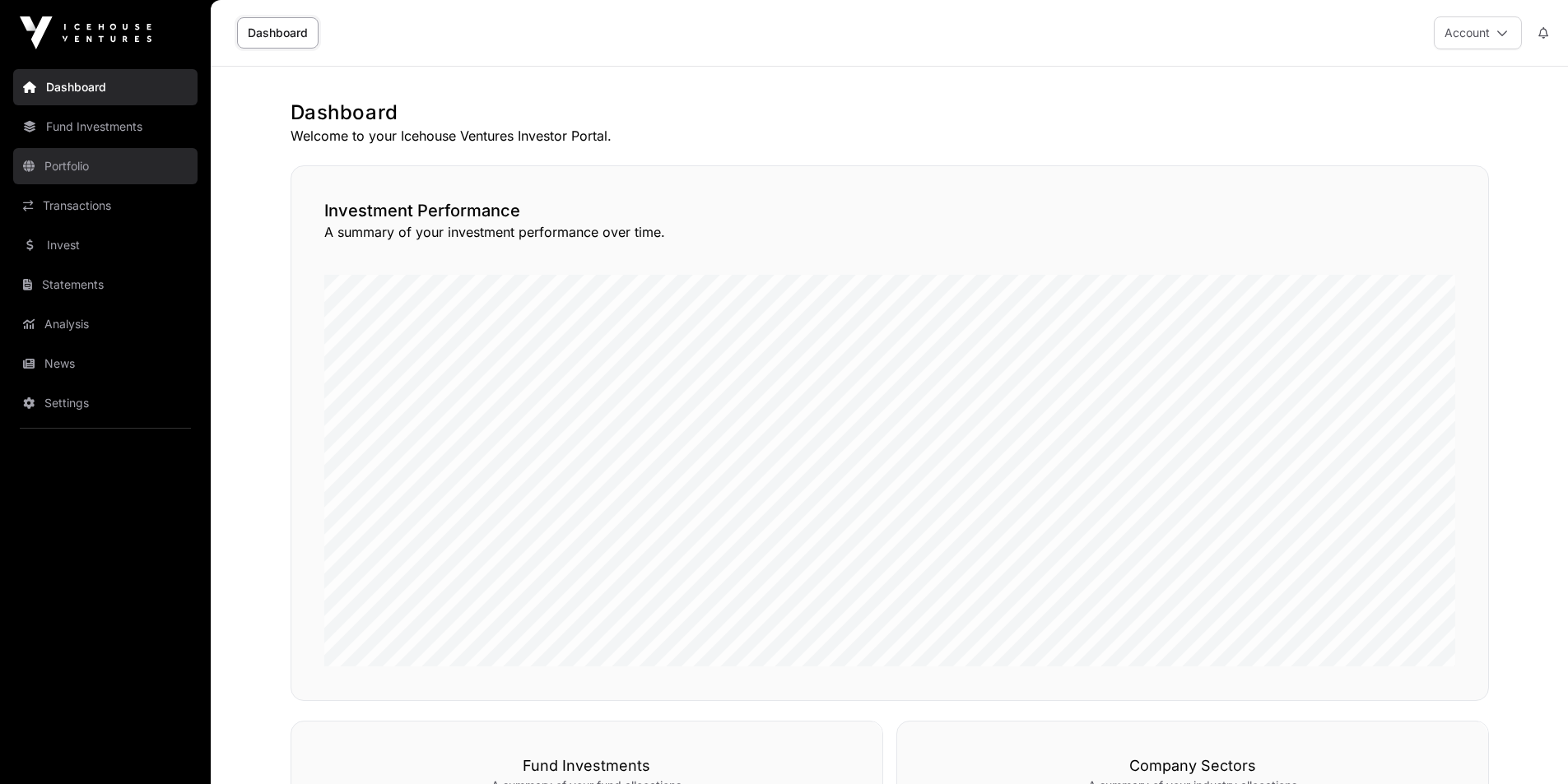
click at [58, 173] on link "Portfolio" at bounding box center [105, 166] width 184 height 36
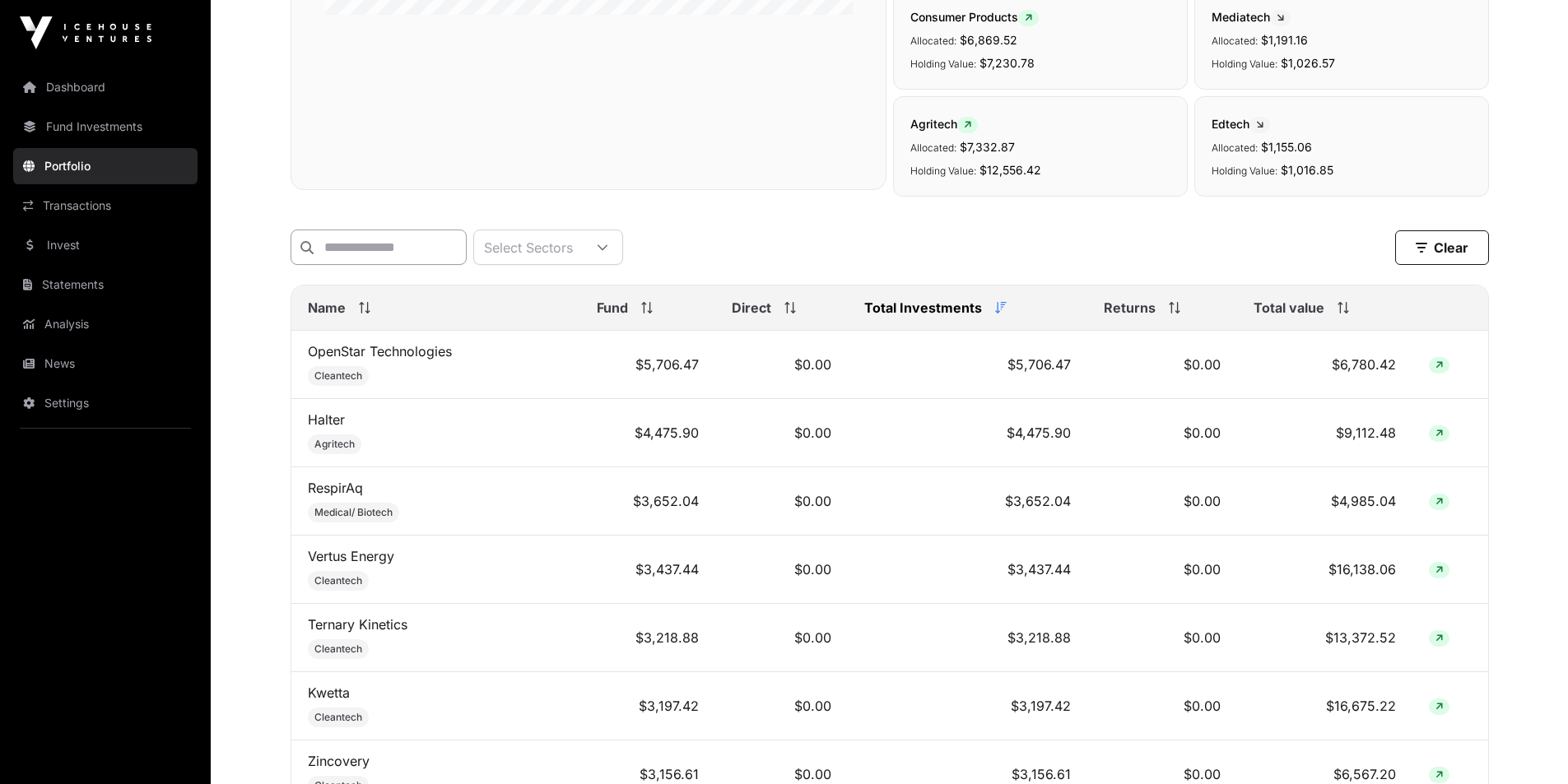
scroll to position [494, 0]
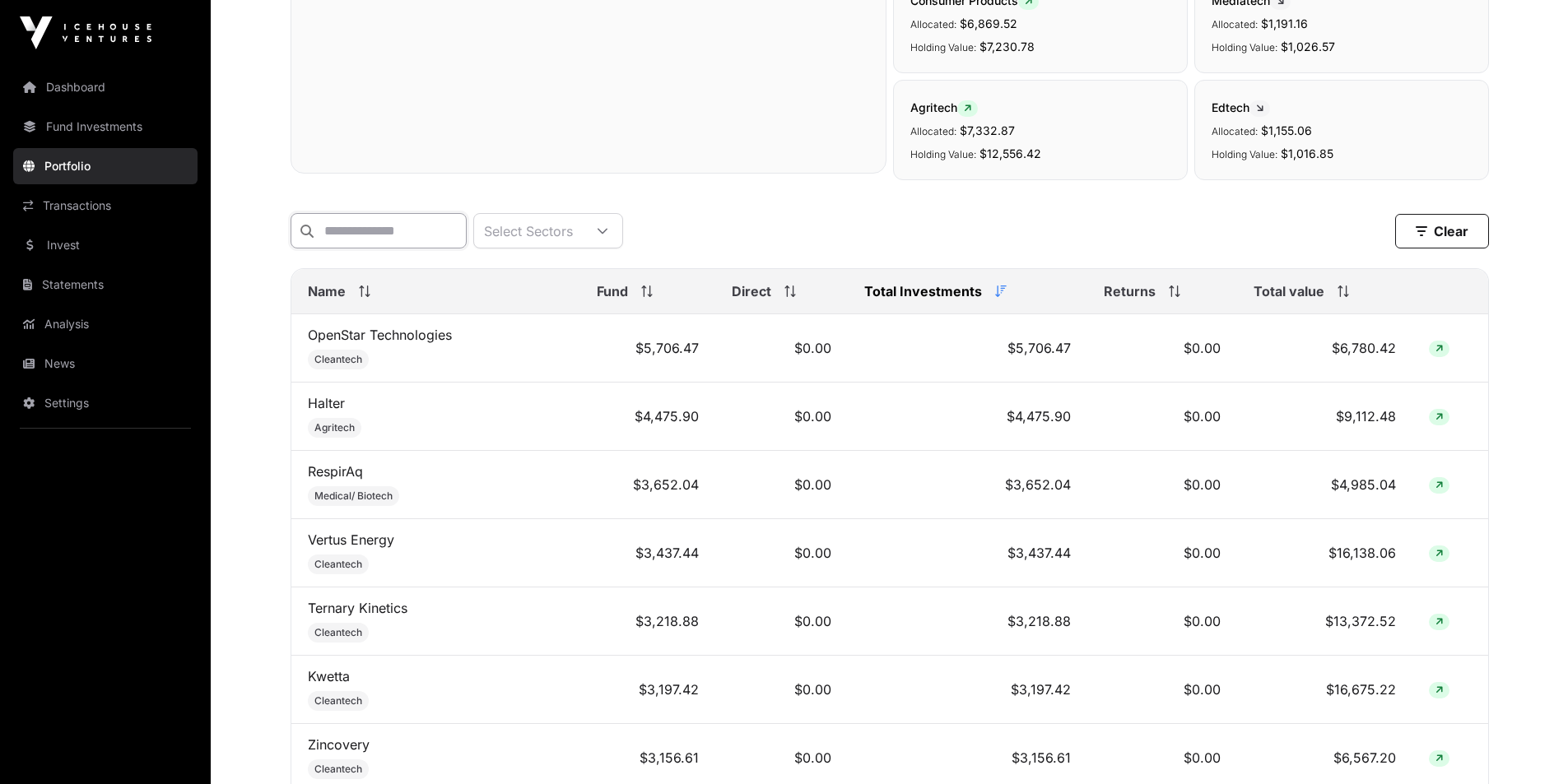
click at [426, 233] on input "text" at bounding box center [379, 231] width 177 height 36
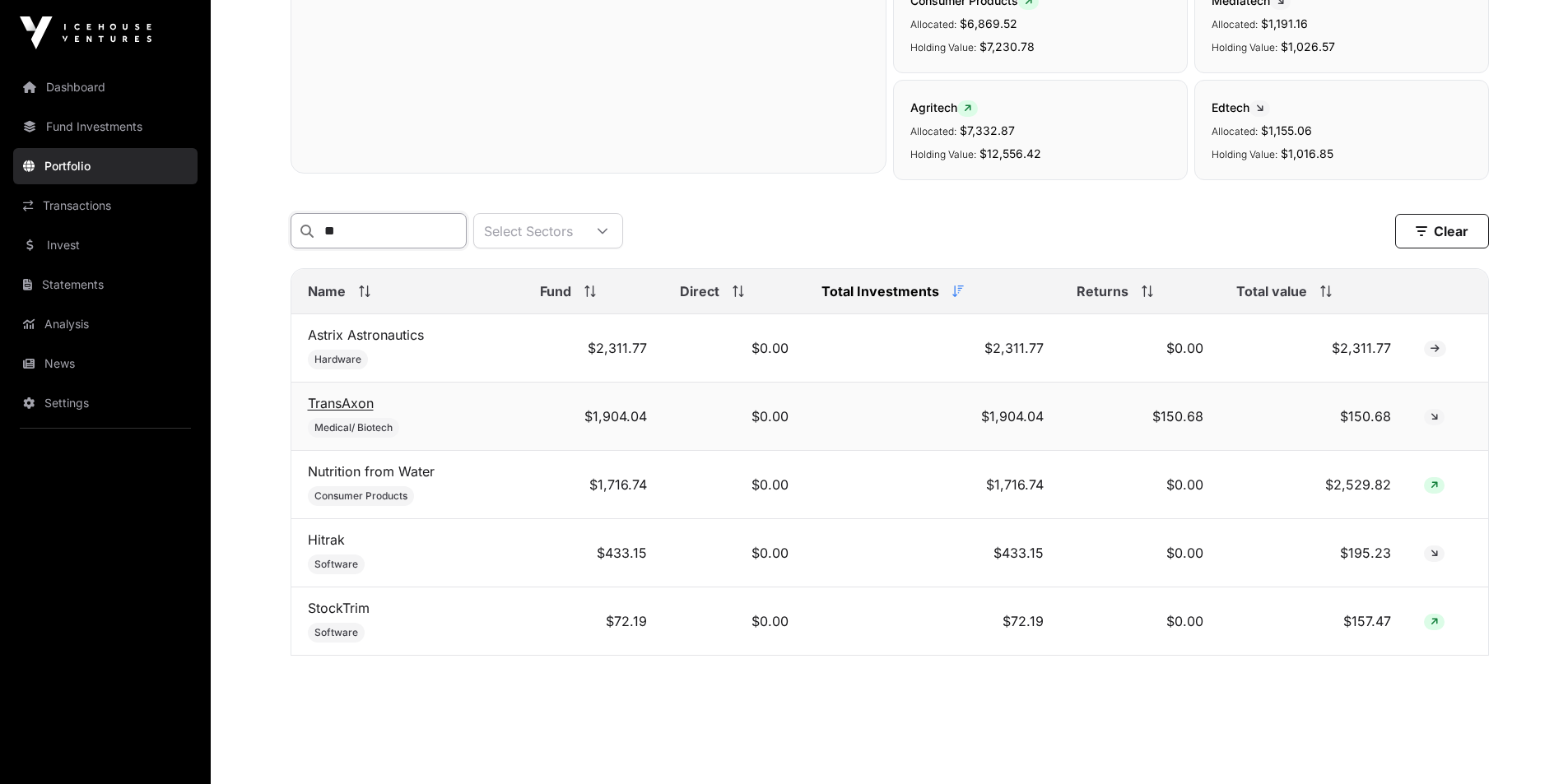
type input "**"
click at [326, 411] on link "TransAxon" at bounding box center [341, 404] width 66 height 17
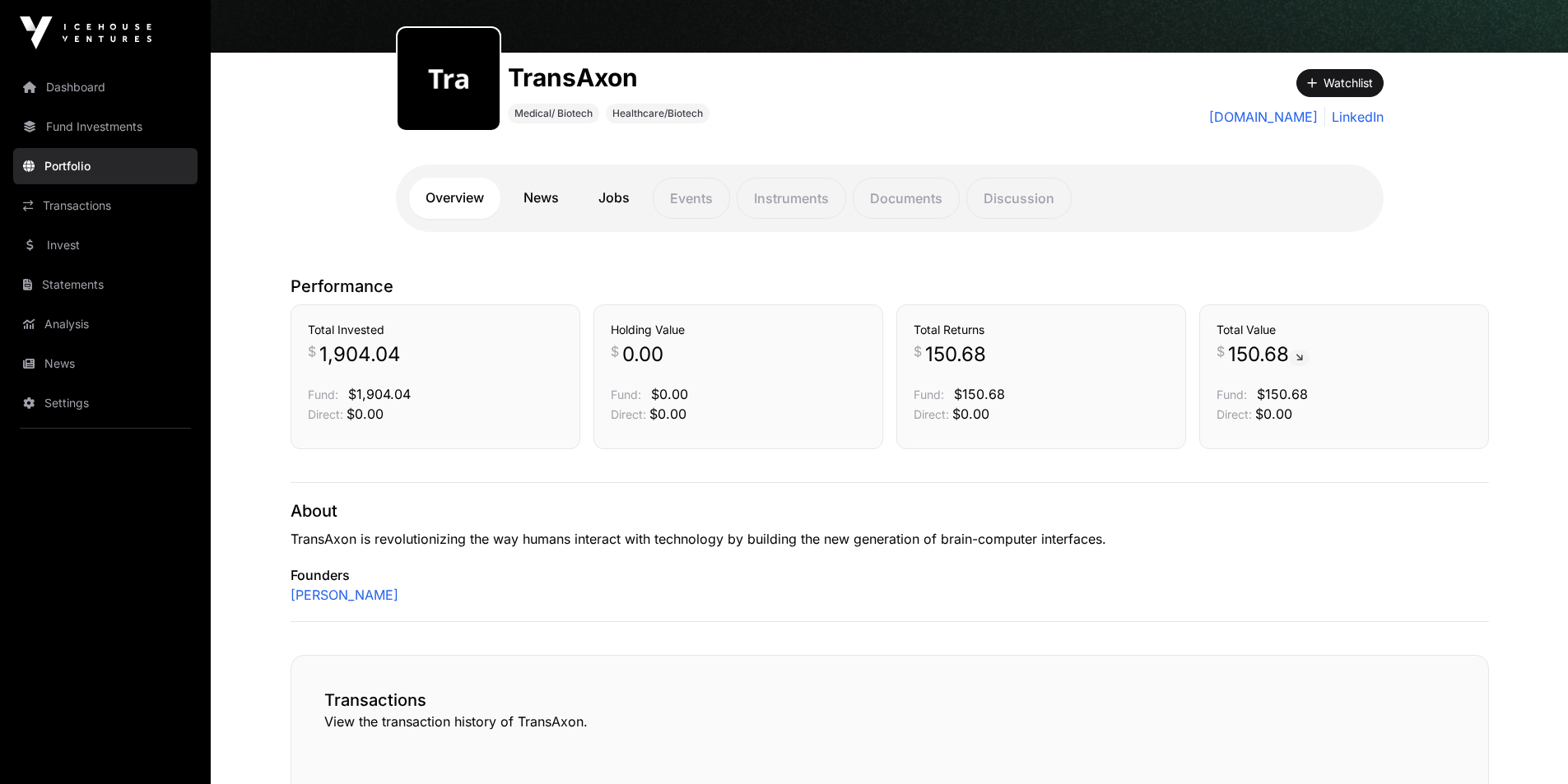
scroll to position [156, 0]
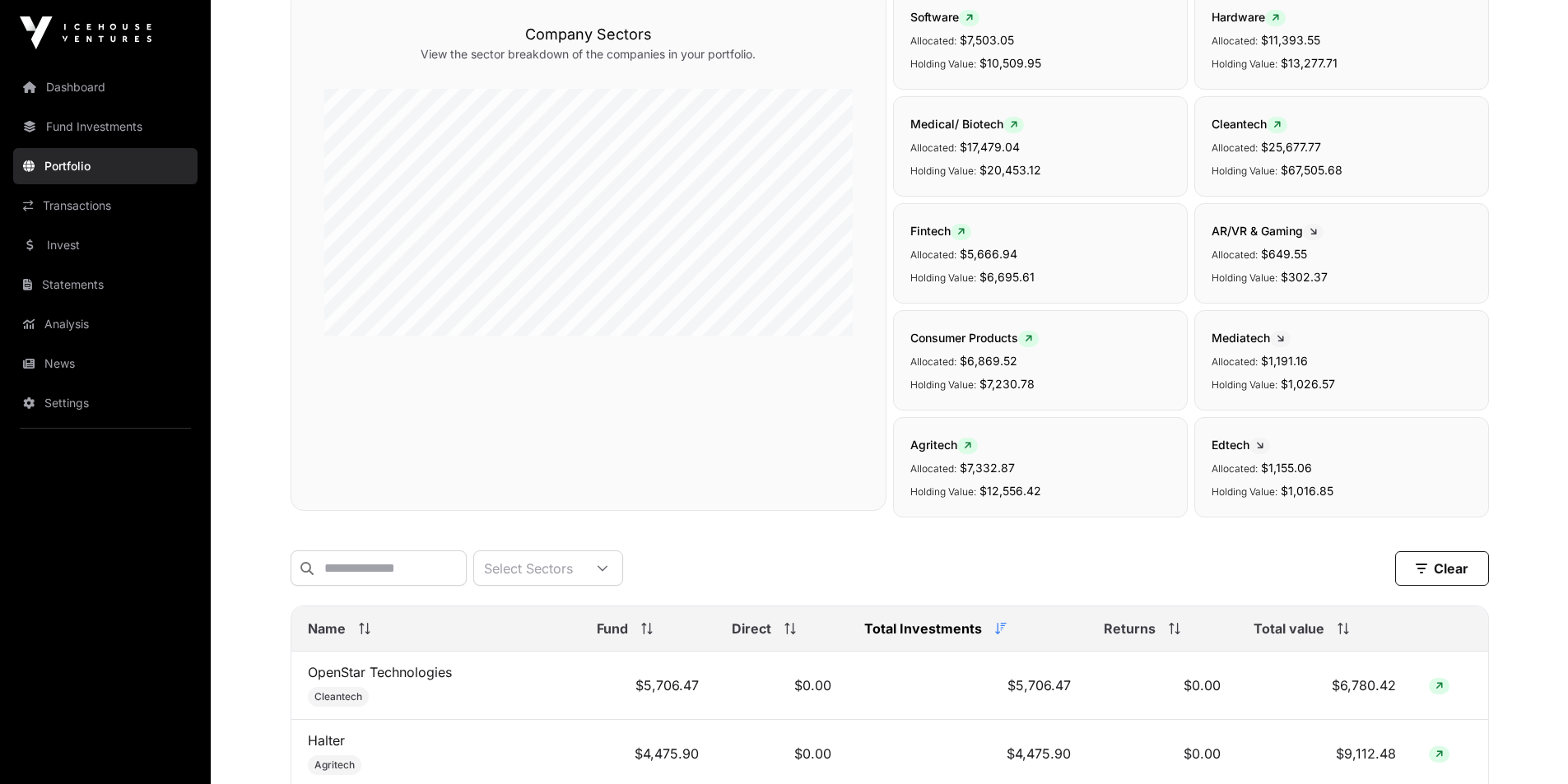
scroll to position [494, 0]
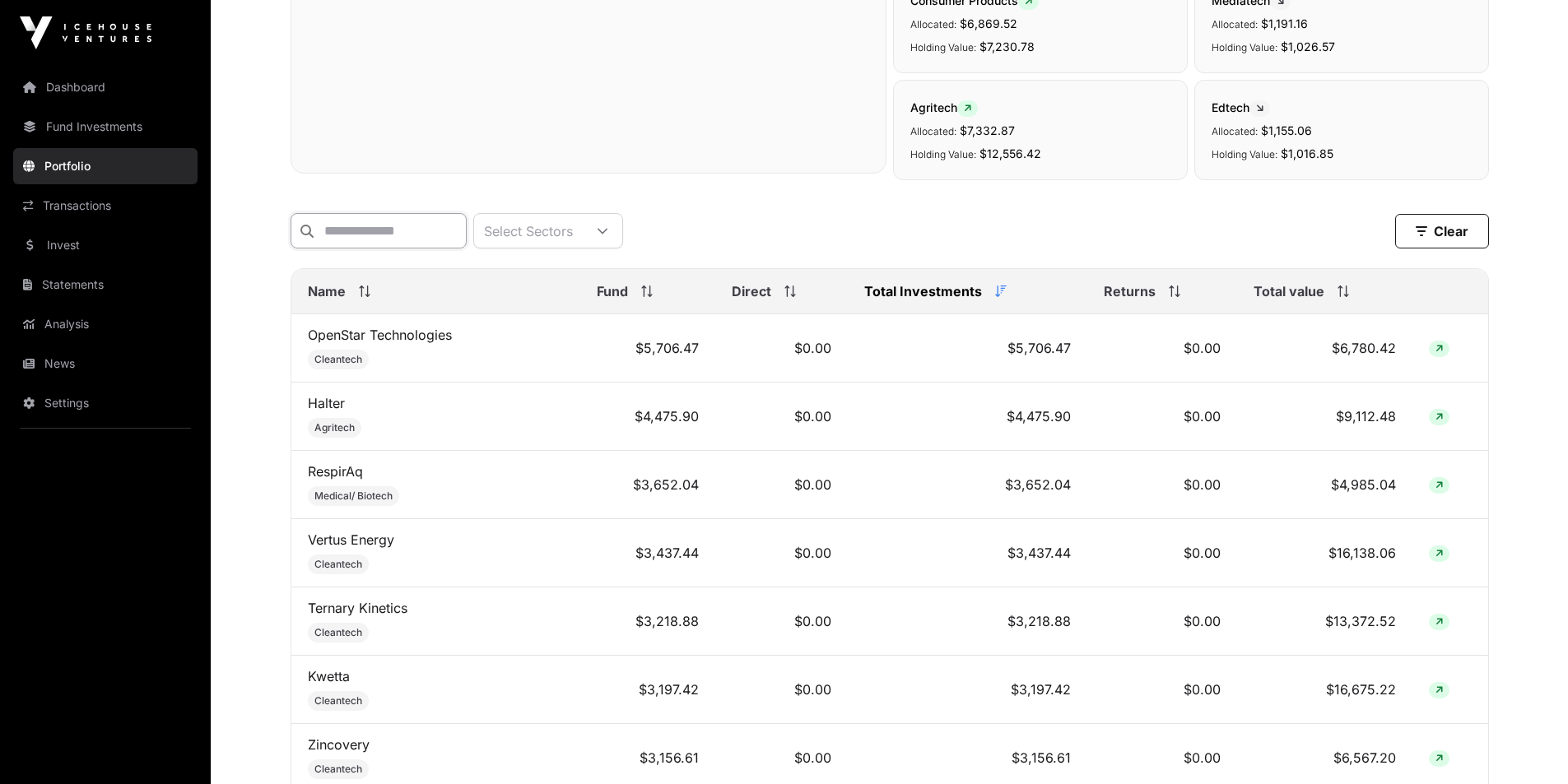
click at [354, 231] on input "text" at bounding box center [379, 231] width 177 height 36
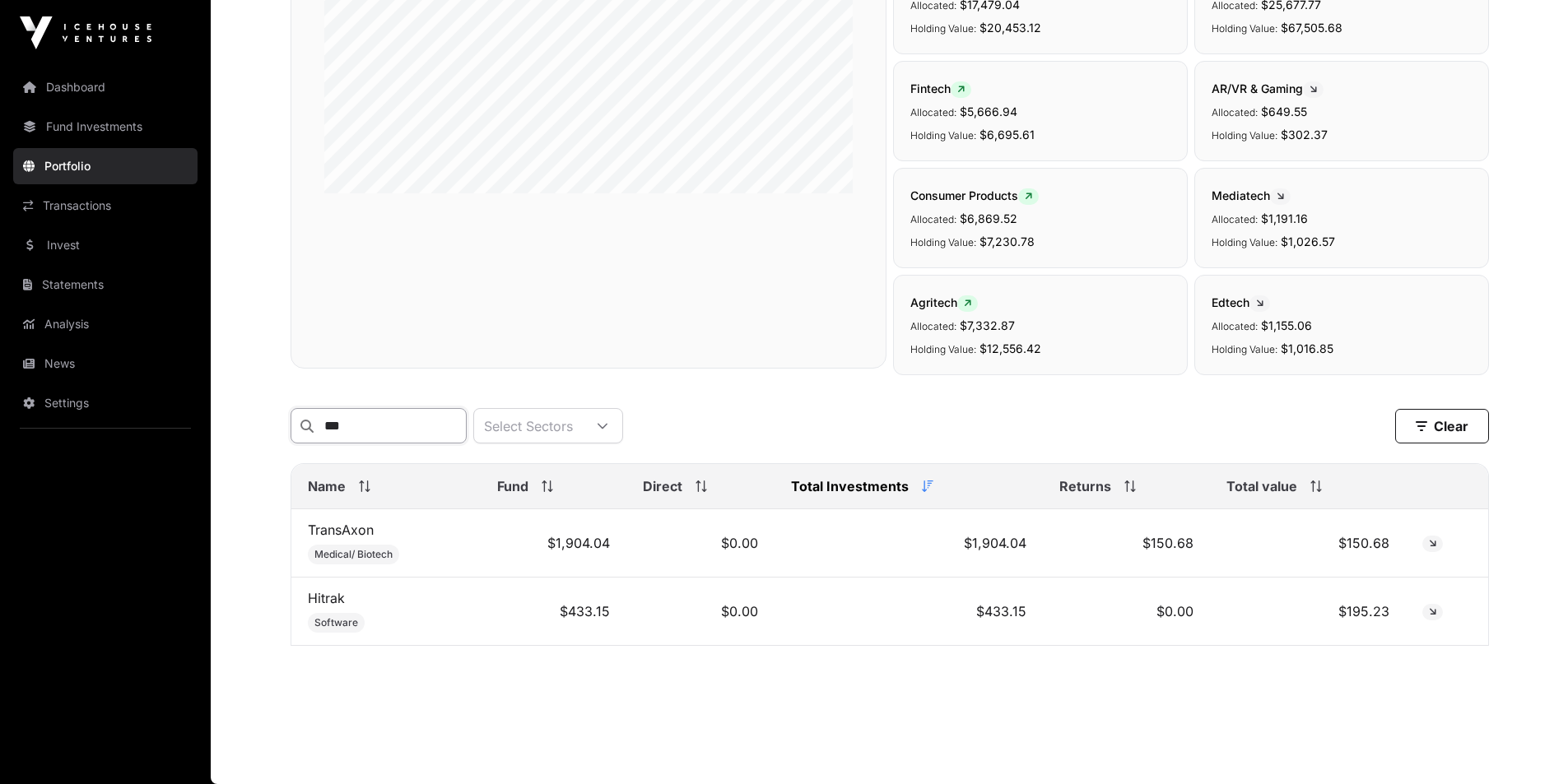
type input "****"
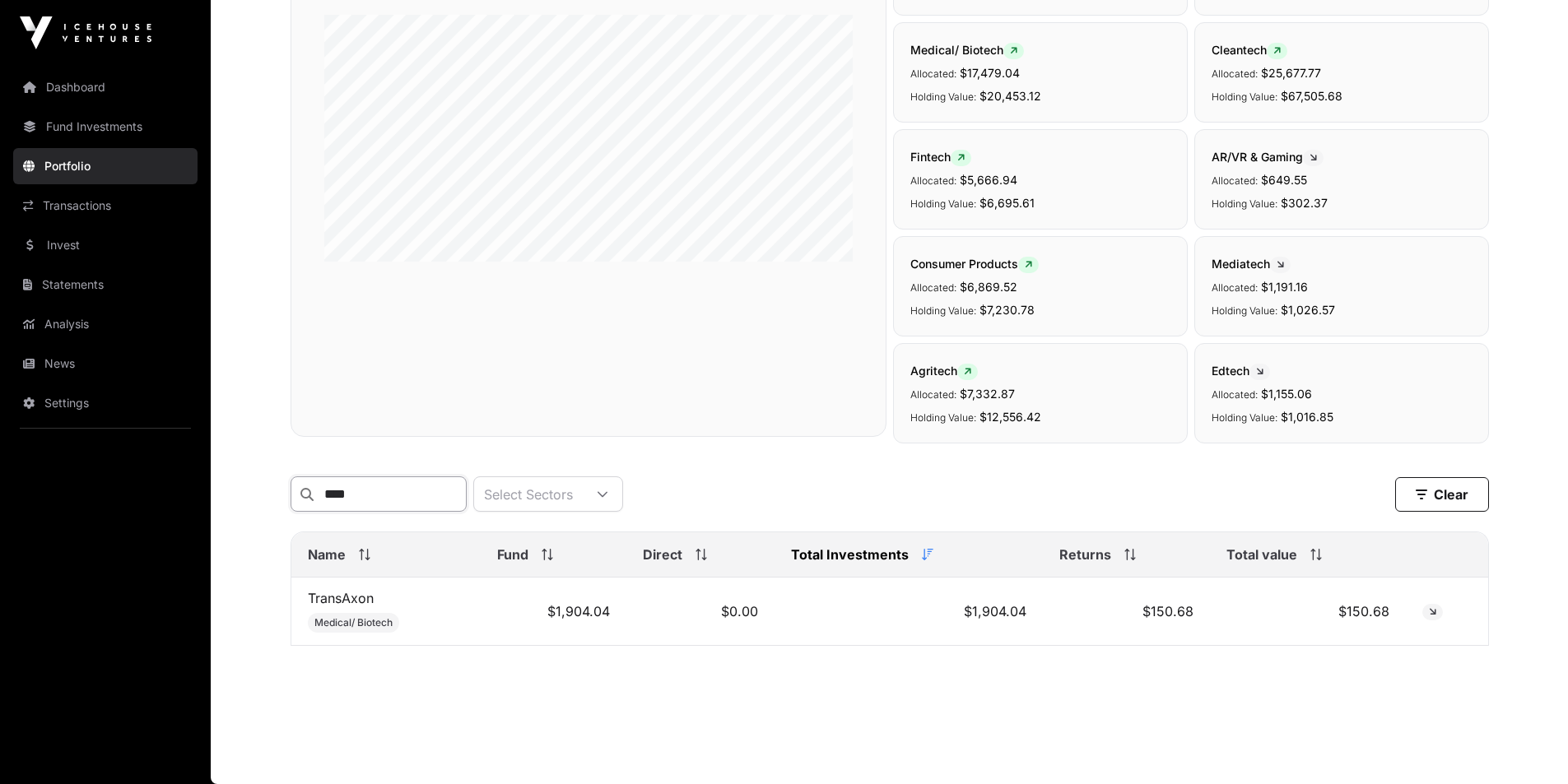
drag, startPoint x: 377, startPoint y: 482, endPoint x: 261, endPoint y: 484, distance: 116.0
click at [261, 484] on div "Portfolio Company Sectors View the sector breakdown of the companies in your po…" at bounding box center [889, 267] width 1265 height 796
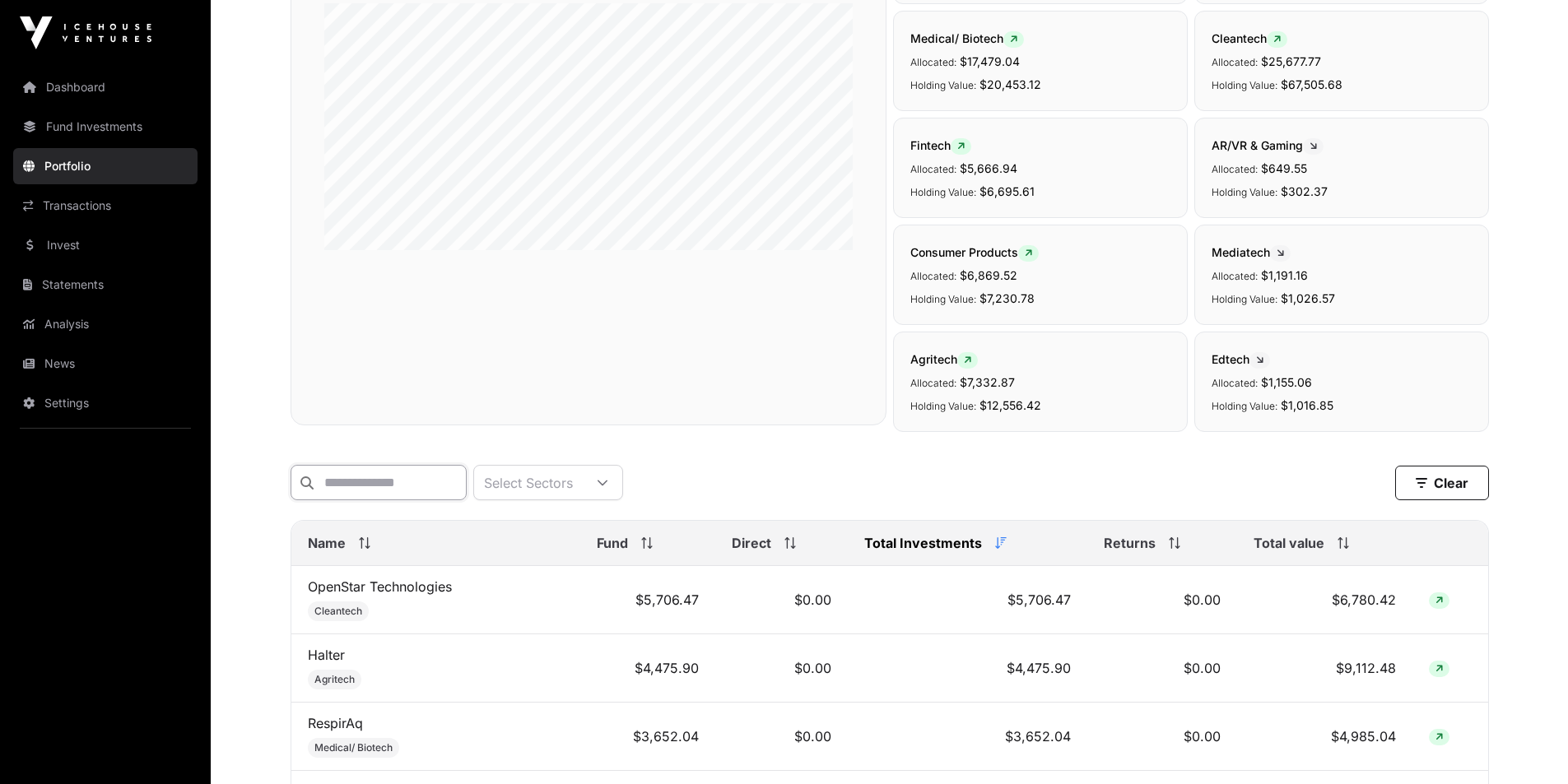
scroll to position [494, 0]
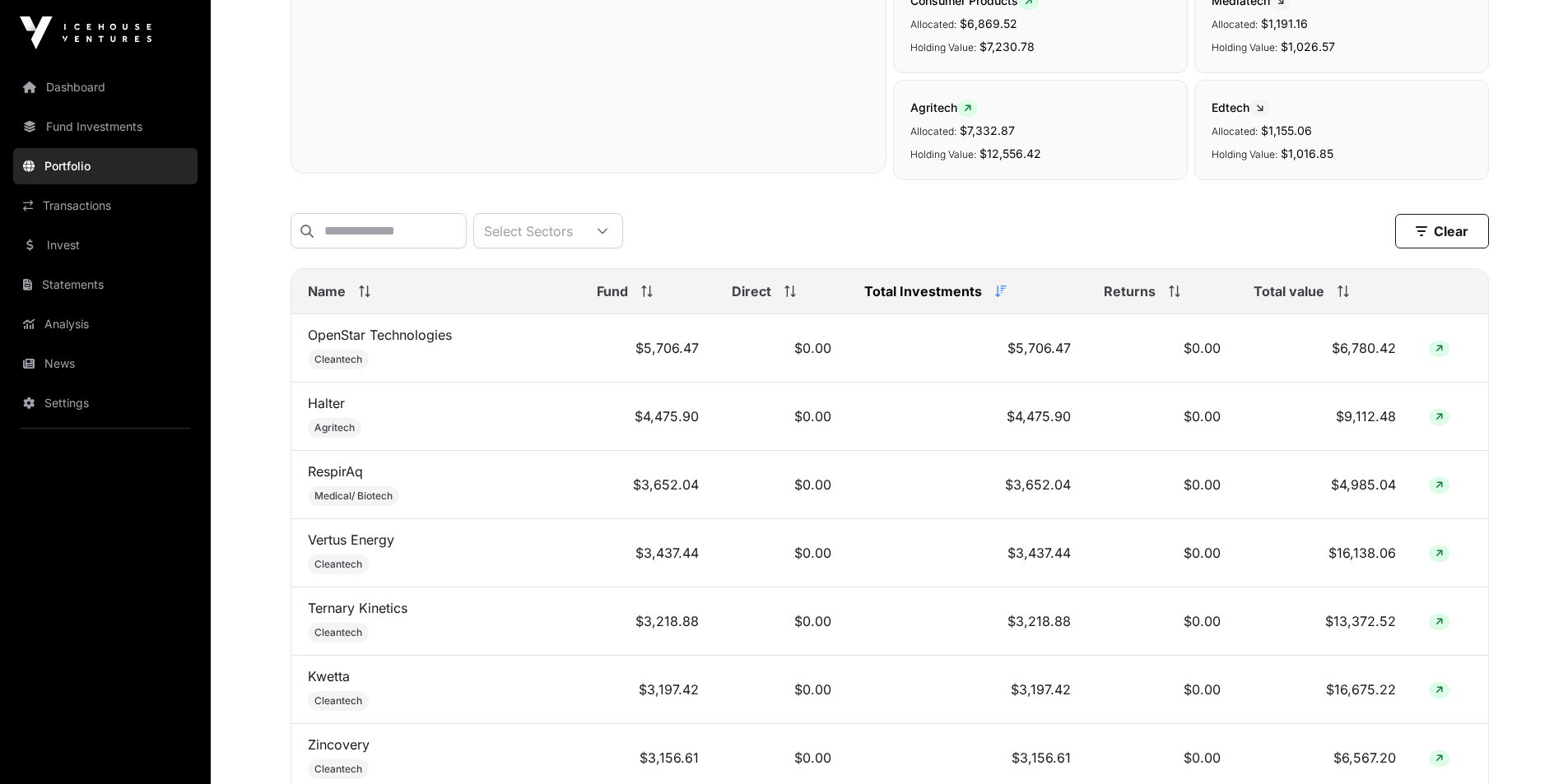
click at [1172, 297] on icon at bounding box center [1172, 291] width 1 height 12
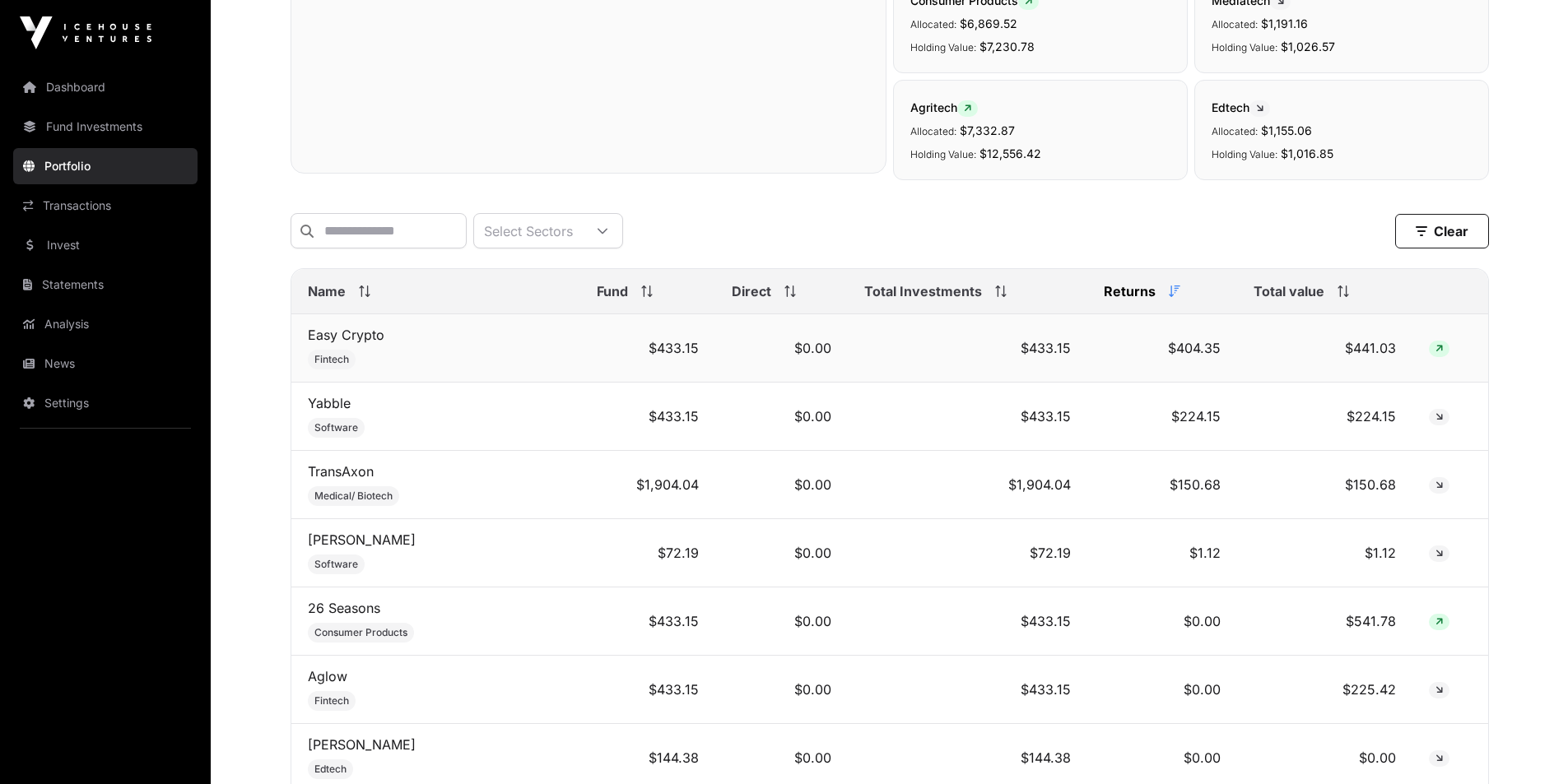
click at [1436, 354] on icon at bounding box center [1439, 349] width 7 height 10
click at [1211, 495] on td "$150.68" at bounding box center [1162, 485] width 150 height 68
click at [367, 491] on td "TransAxon Medical/ Biotech" at bounding box center [436, 485] width 289 height 68
click at [369, 479] on link "TransAxon" at bounding box center [341, 472] width 66 height 17
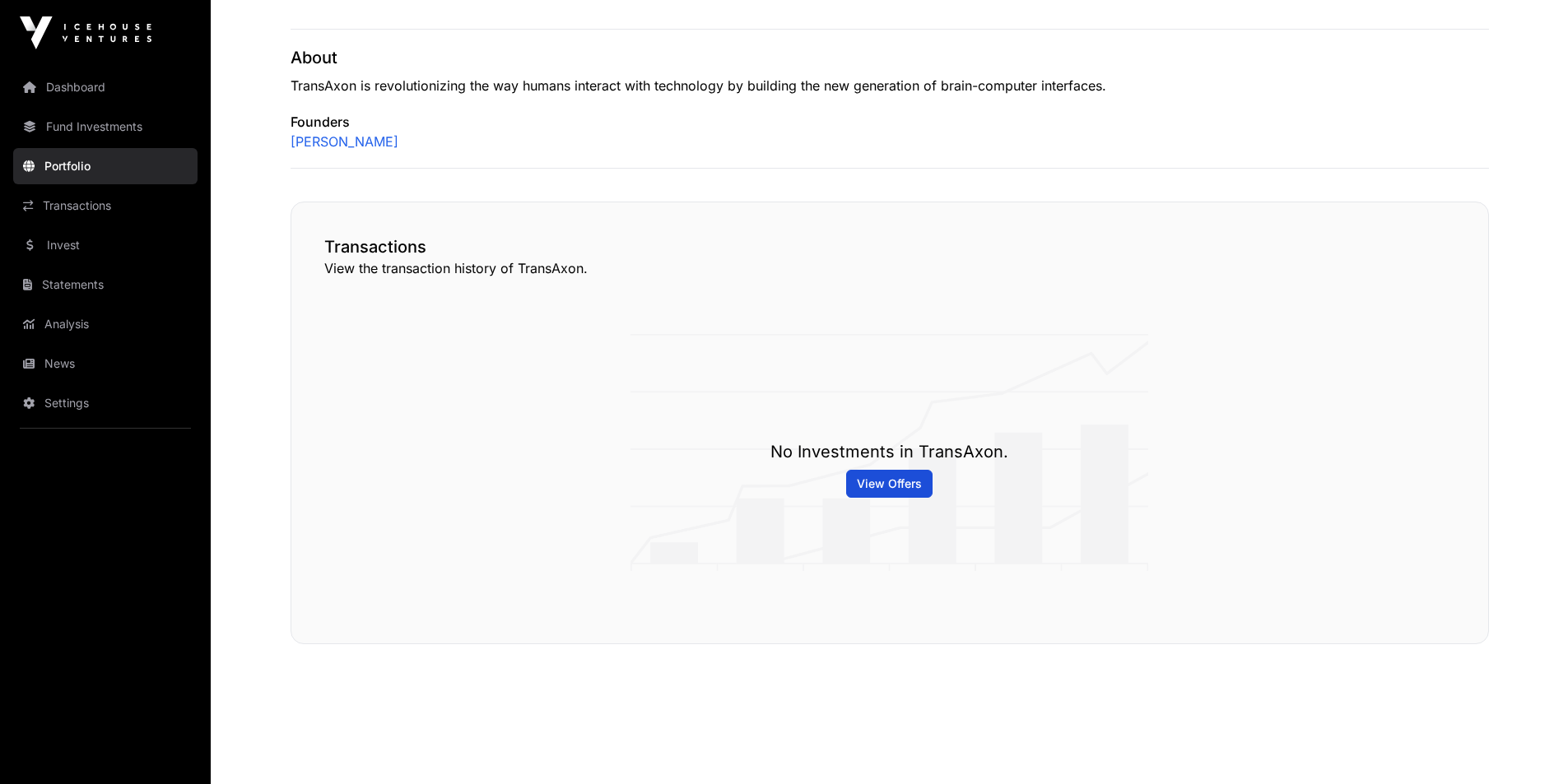
scroll to position [650, 0]
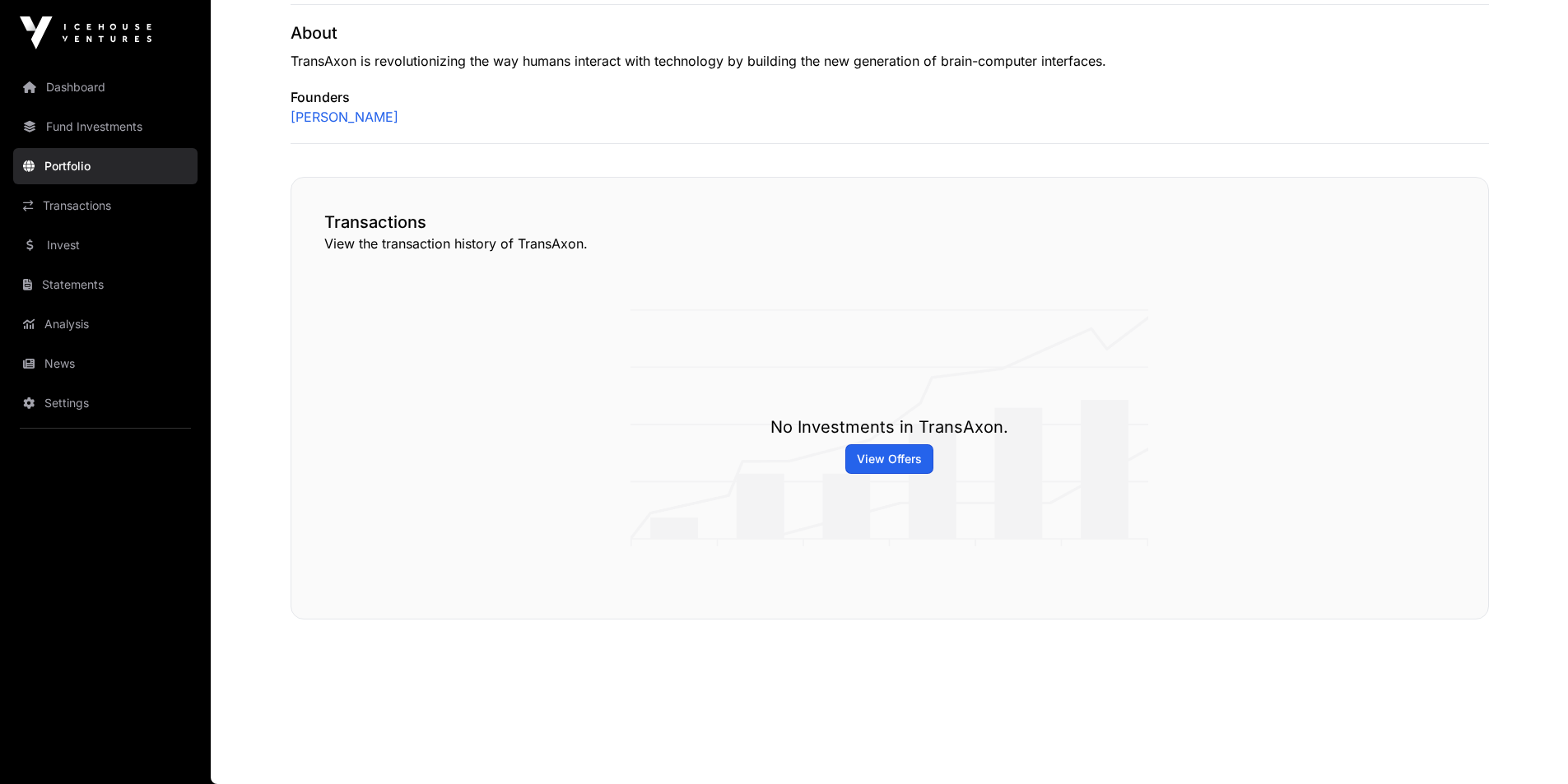
click at [903, 459] on span "View Offers" at bounding box center [889, 459] width 65 height 17
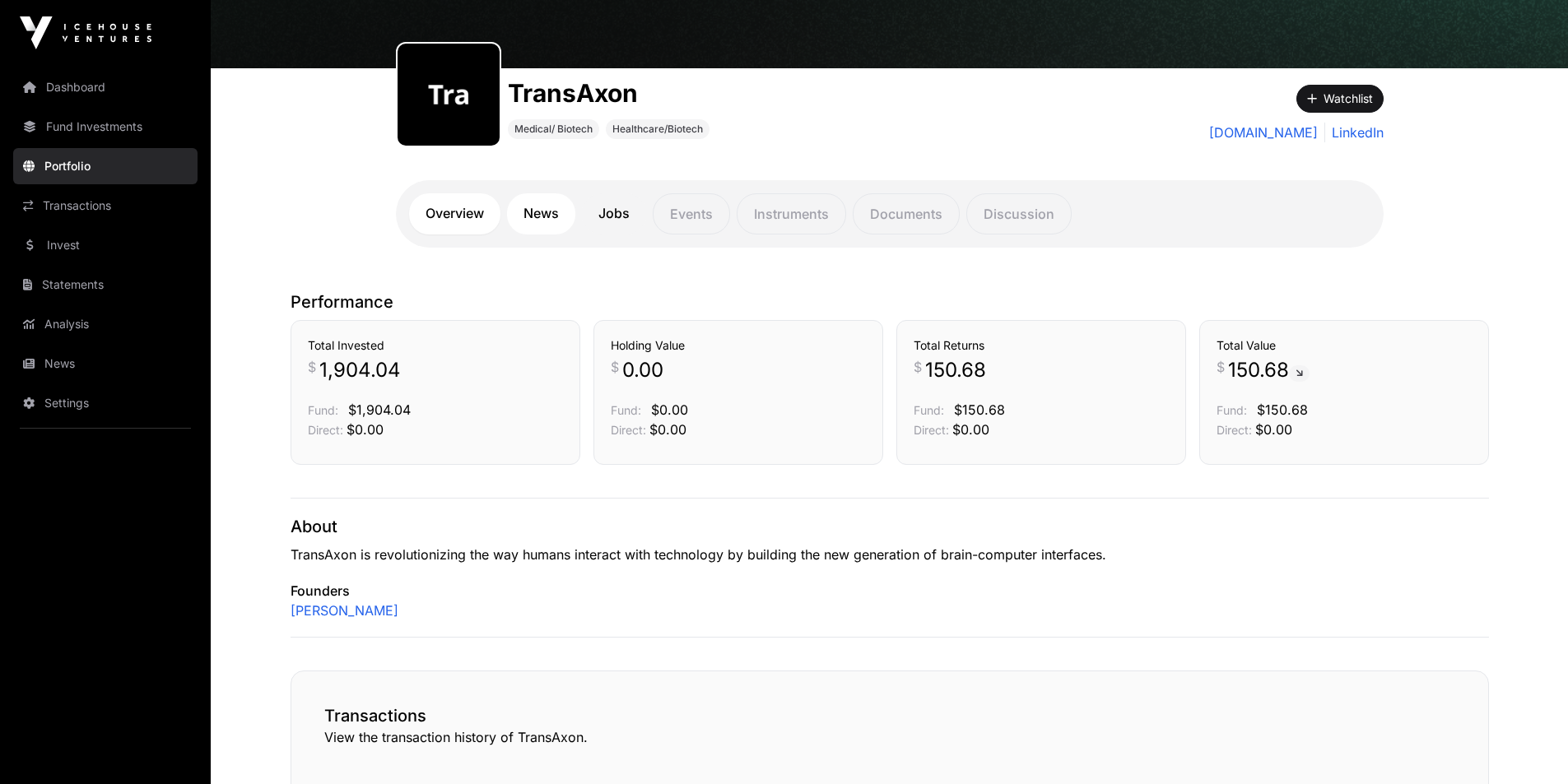
click at [544, 200] on link "News" at bounding box center [541, 213] width 68 height 41
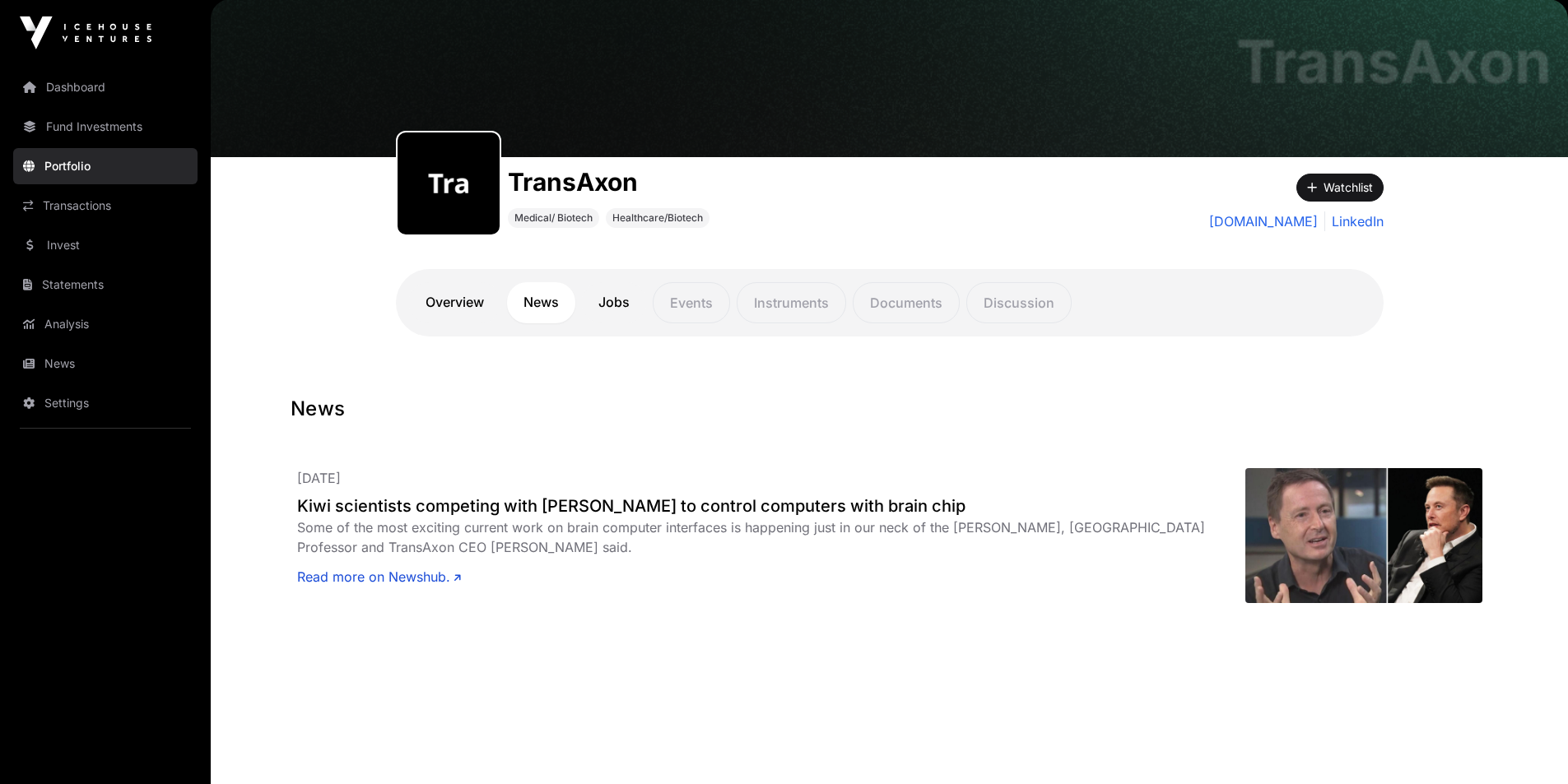
scroll to position [84, 0]
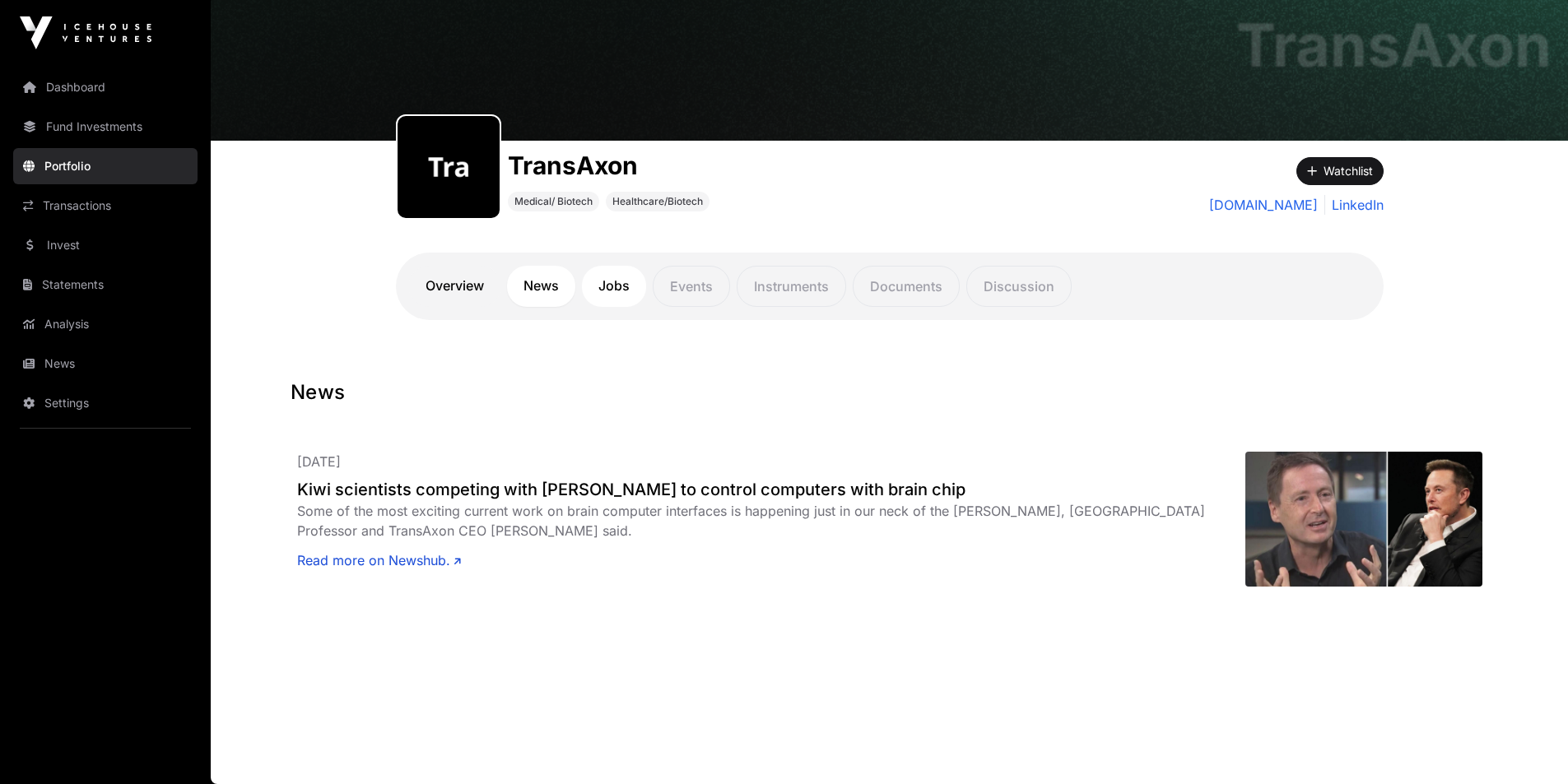
click at [624, 285] on link "Jobs" at bounding box center [614, 285] width 64 height 41
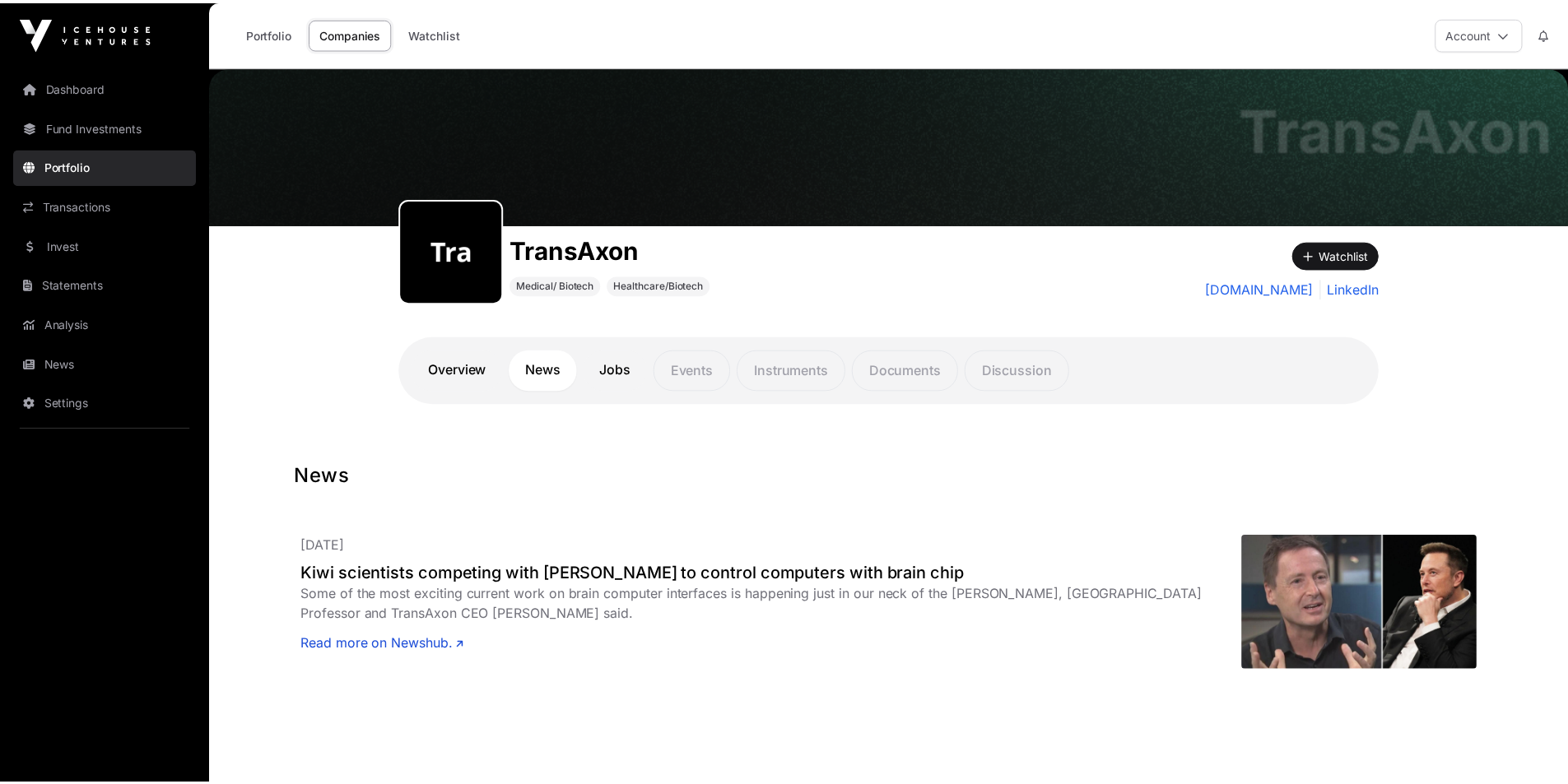
scroll to position [84, 0]
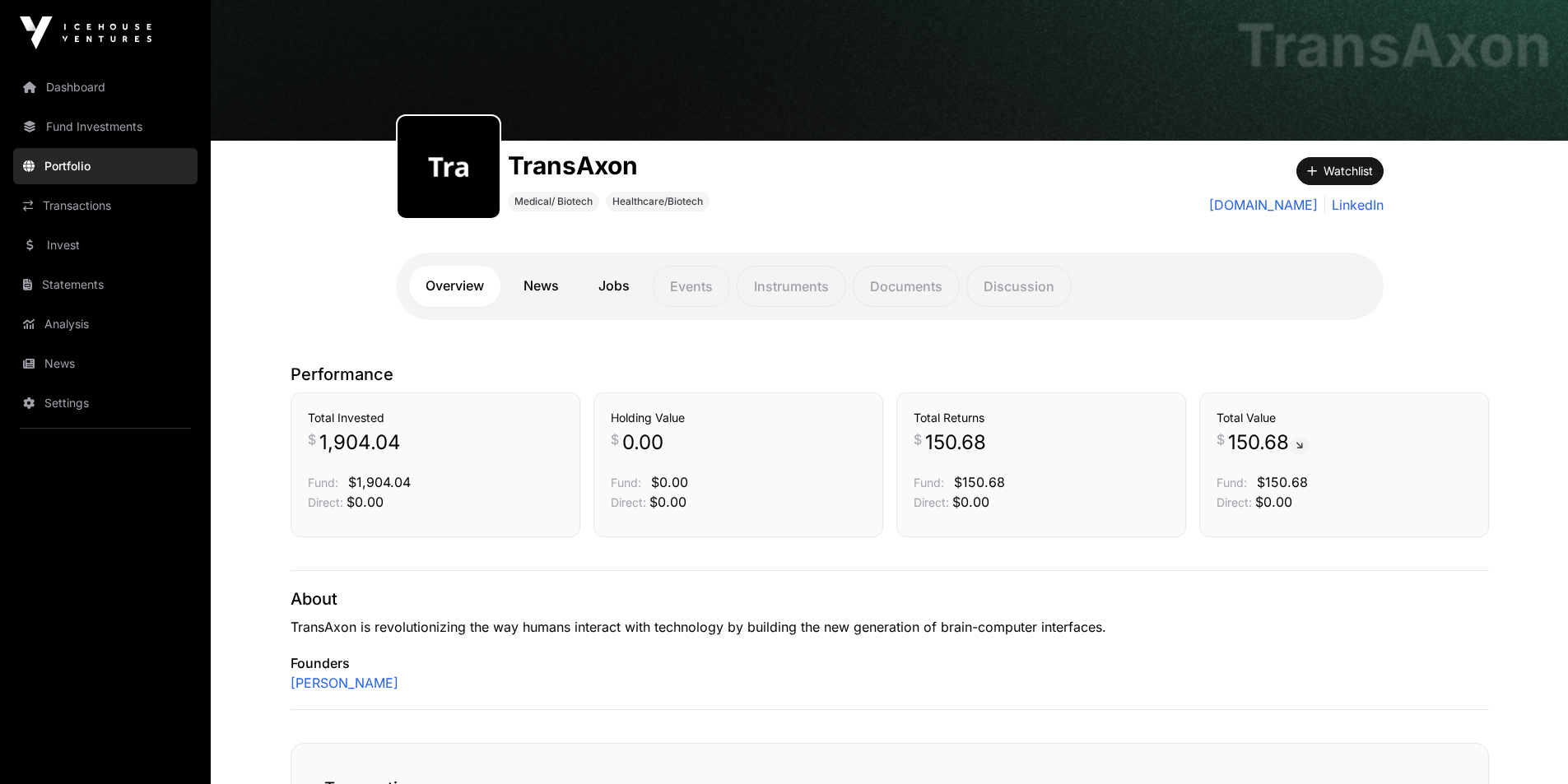
scroll to position [156, 0]
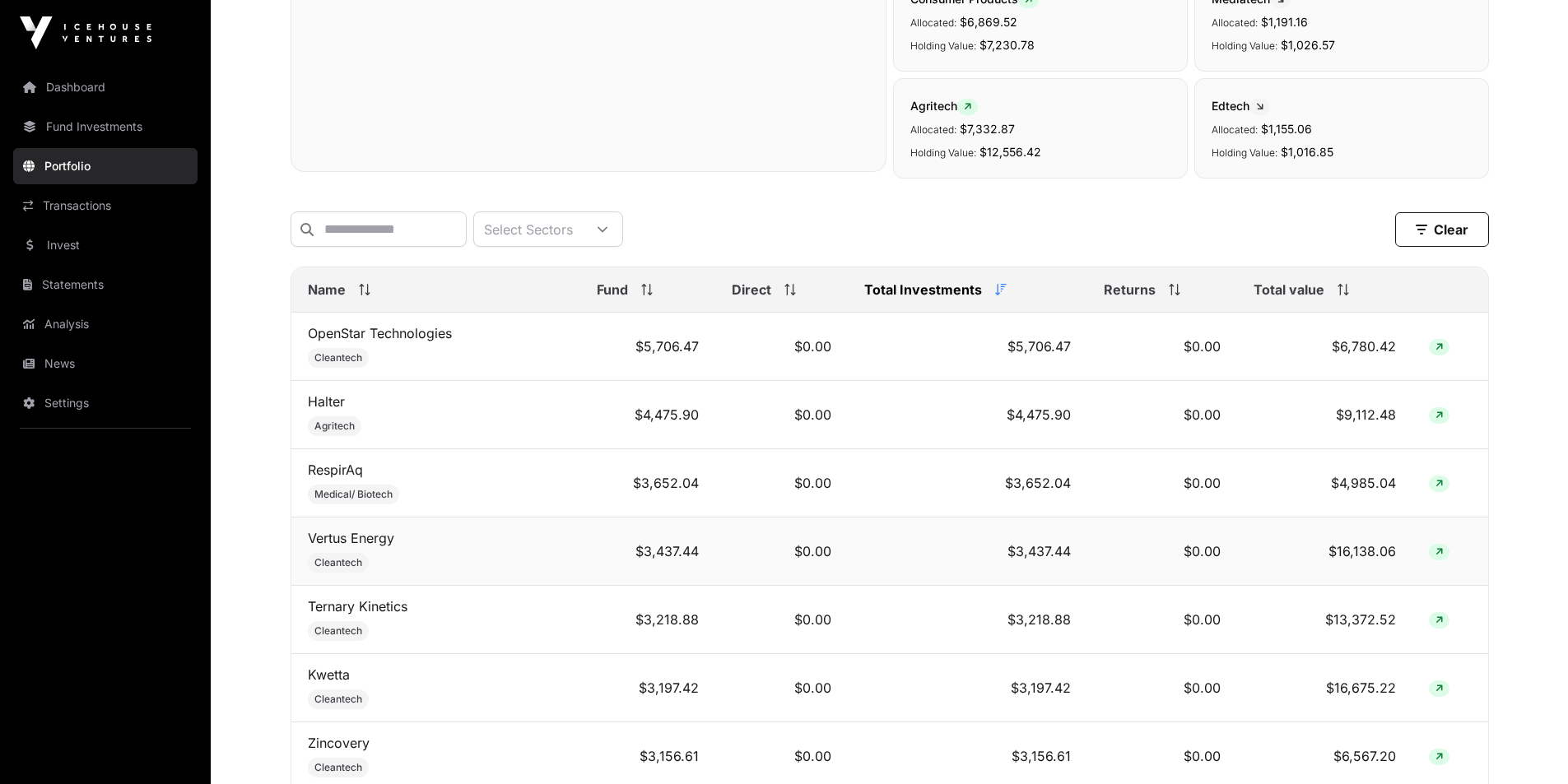
scroll to position [494, 0]
click at [1162, 297] on span at bounding box center [1172, 291] width 18 height 12
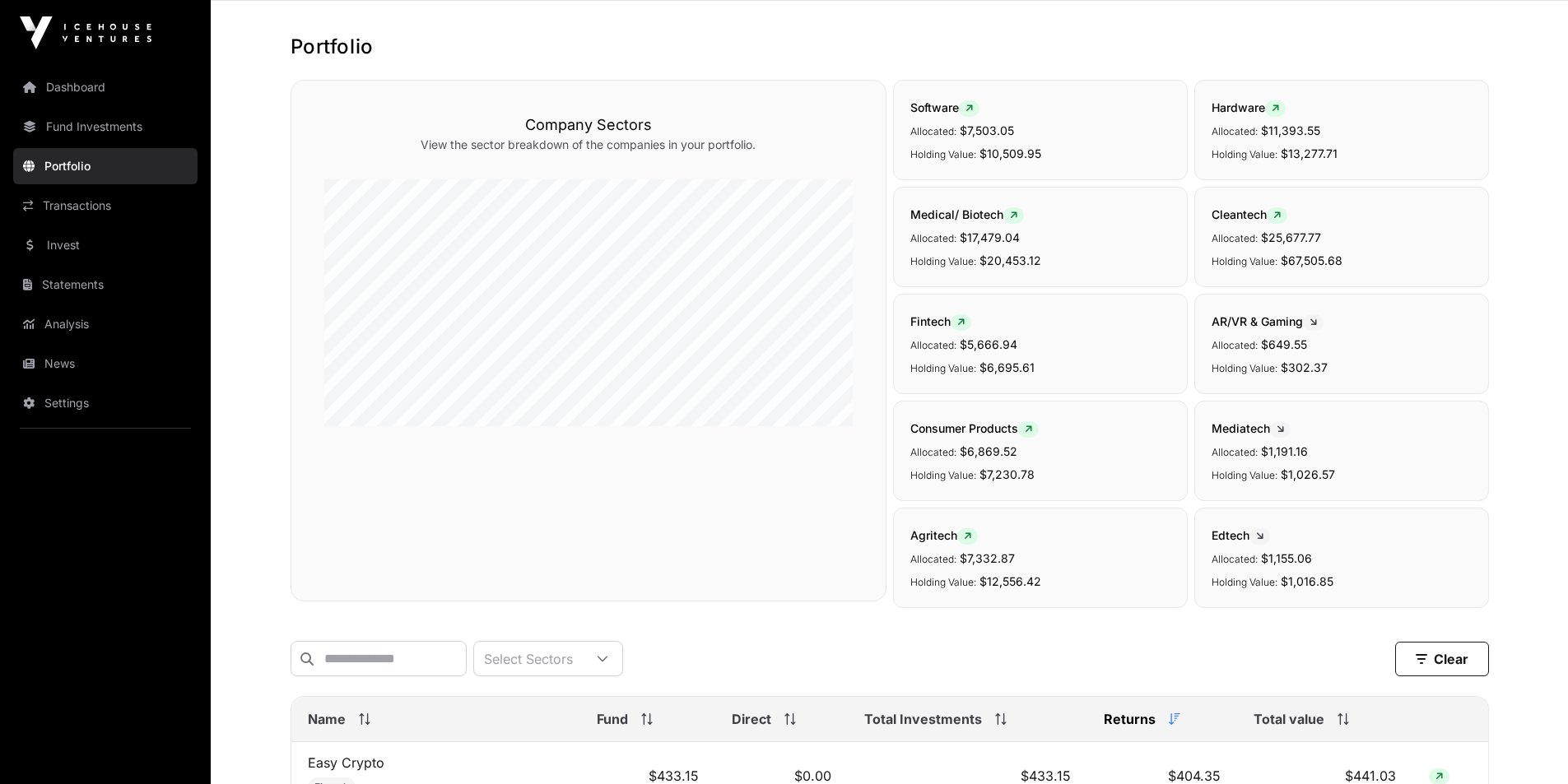
scroll to position [0, 0]
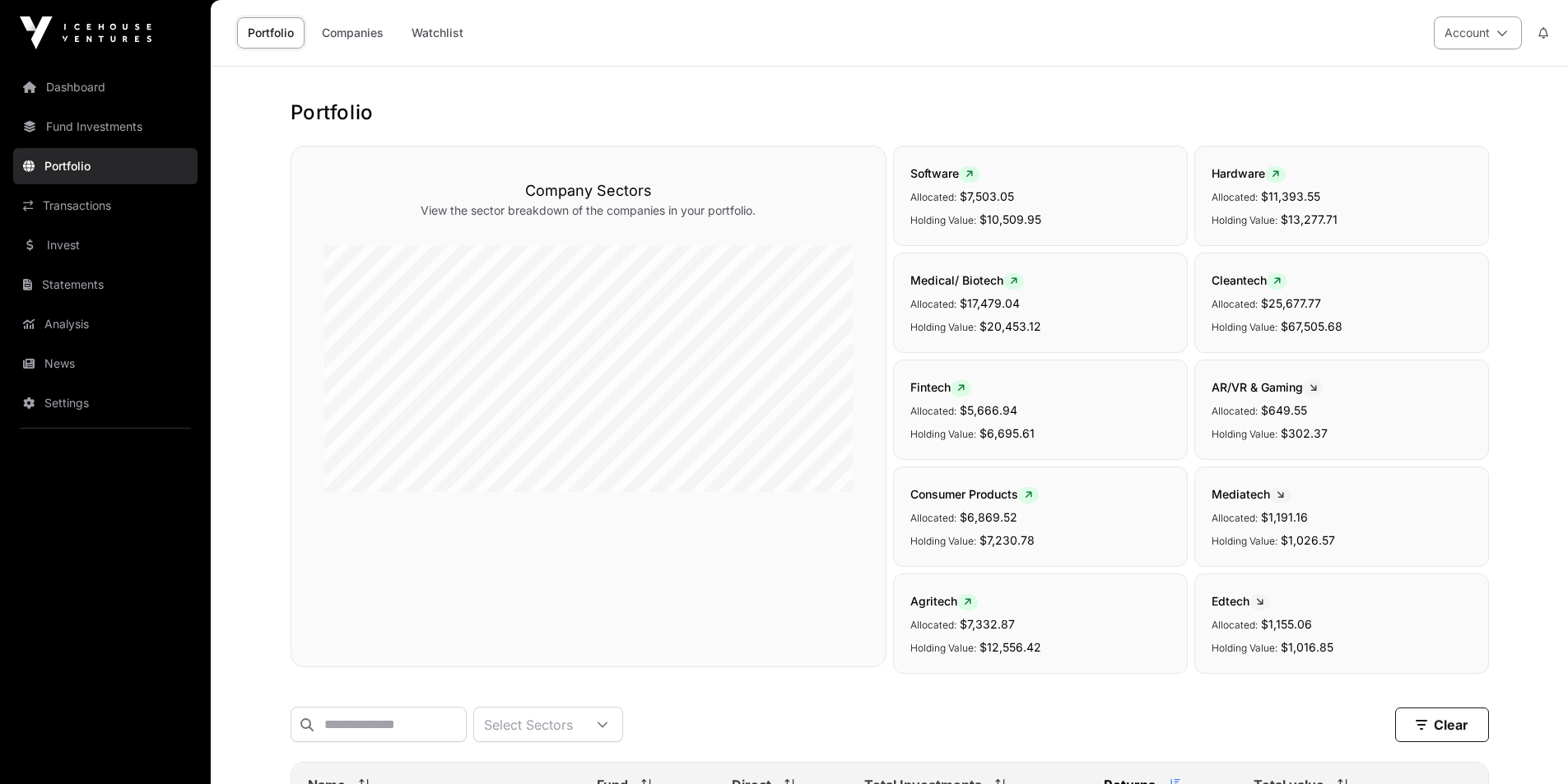
click at [1457, 31] on button "Account" at bounding box center [1478, 33] width 88 height 33
click at [1384, 155] on span "Settings" at bounding box center [1373, 163] width 44 height 17
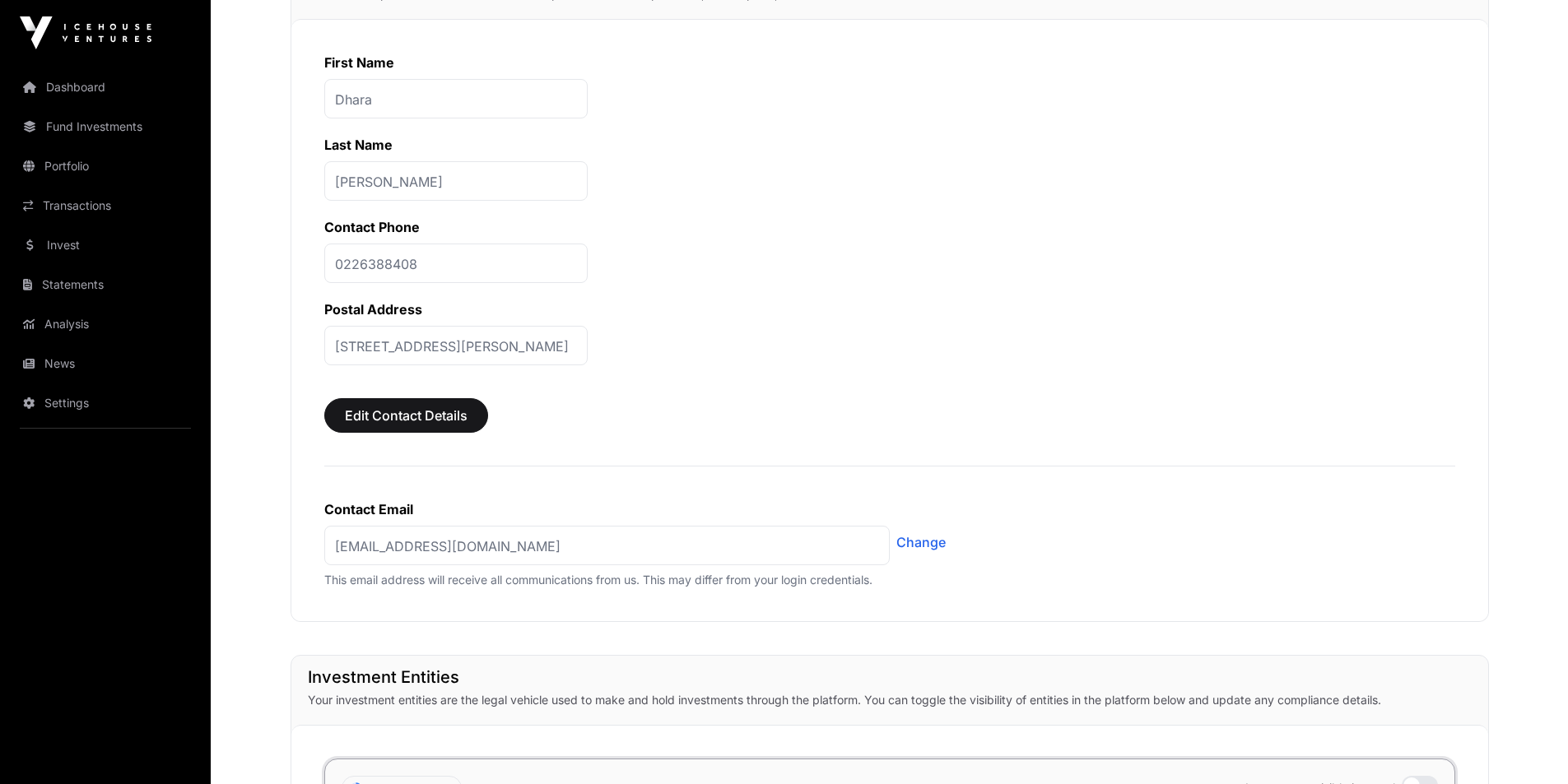
scroll to position [537, 0]
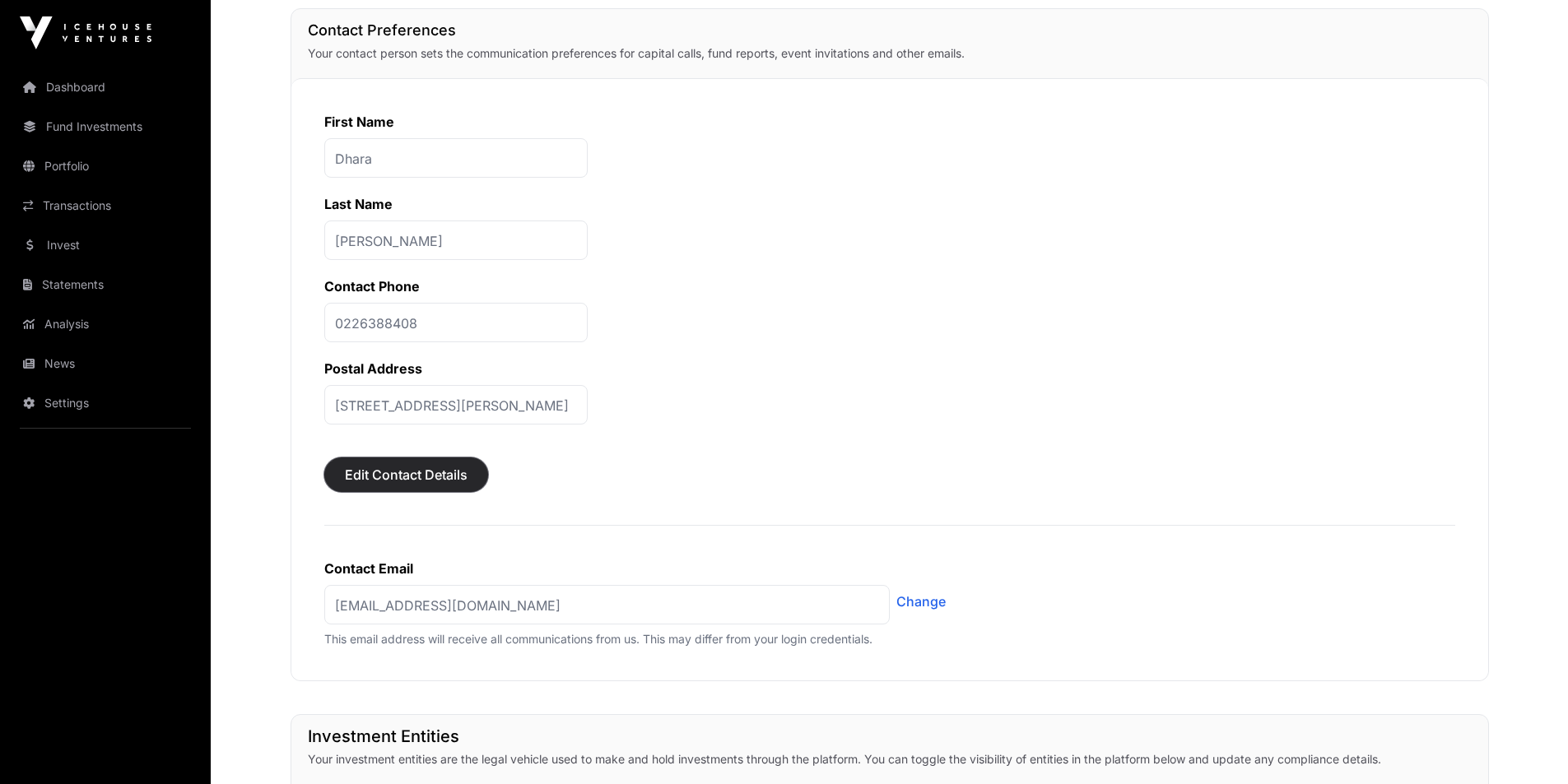
click at [364, 474] on span "Edit Contact Details" at bounding box center [406, 475] width 122 height 20
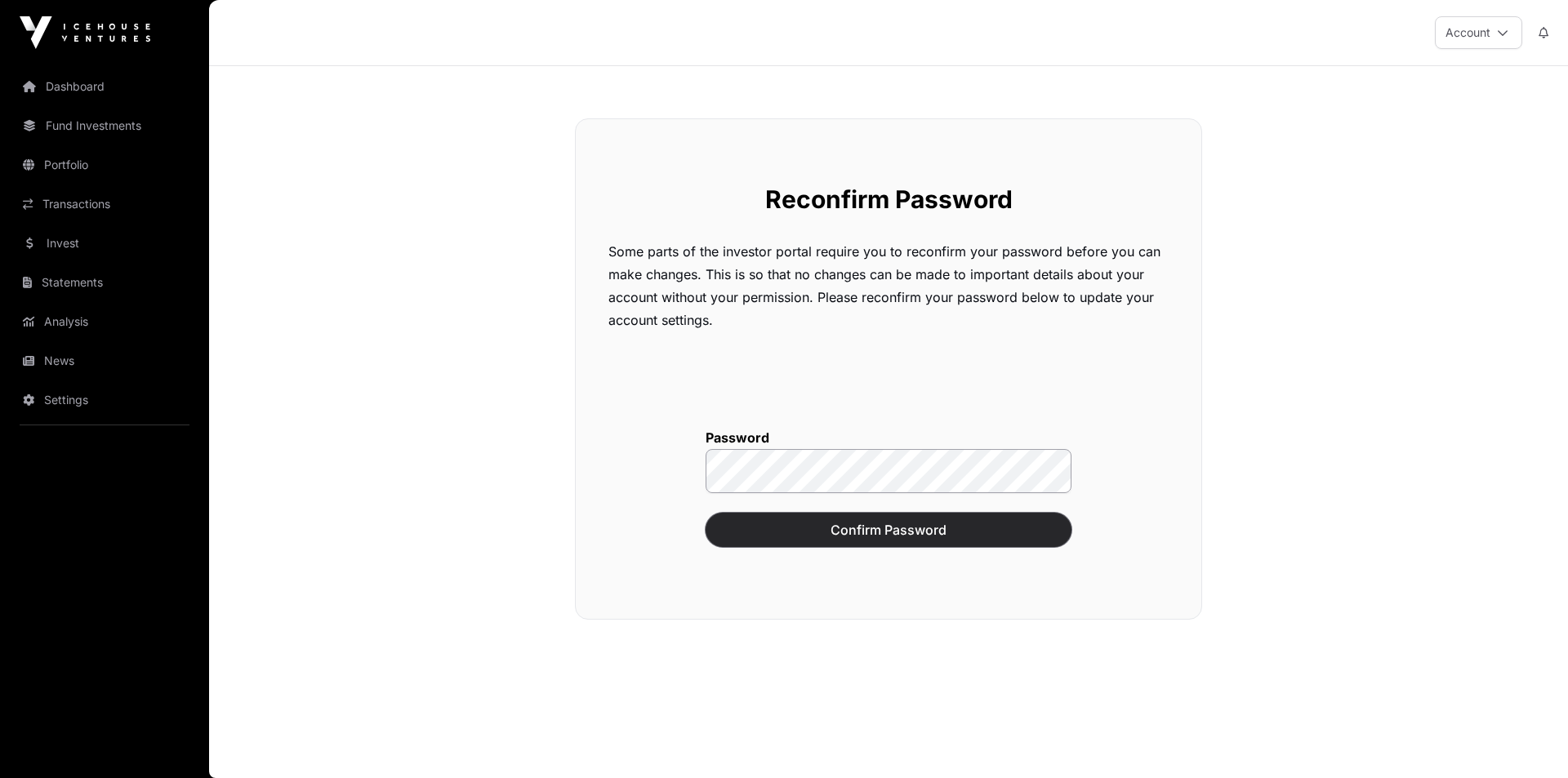
click at [818, 517] on button "Confirm Password" at bounding box center [888, 530] width 366 height 35
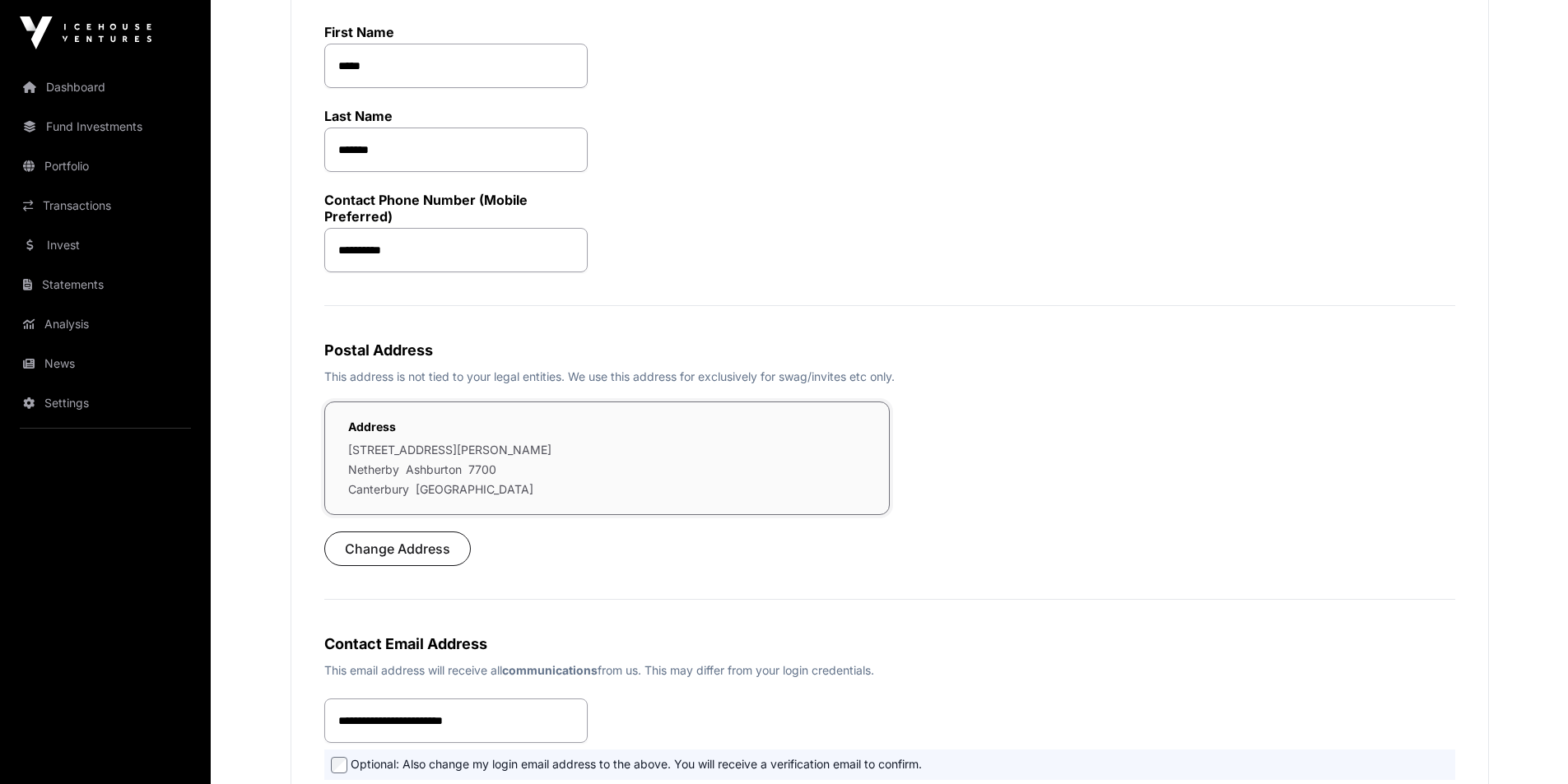
scroll to position [329, 0]
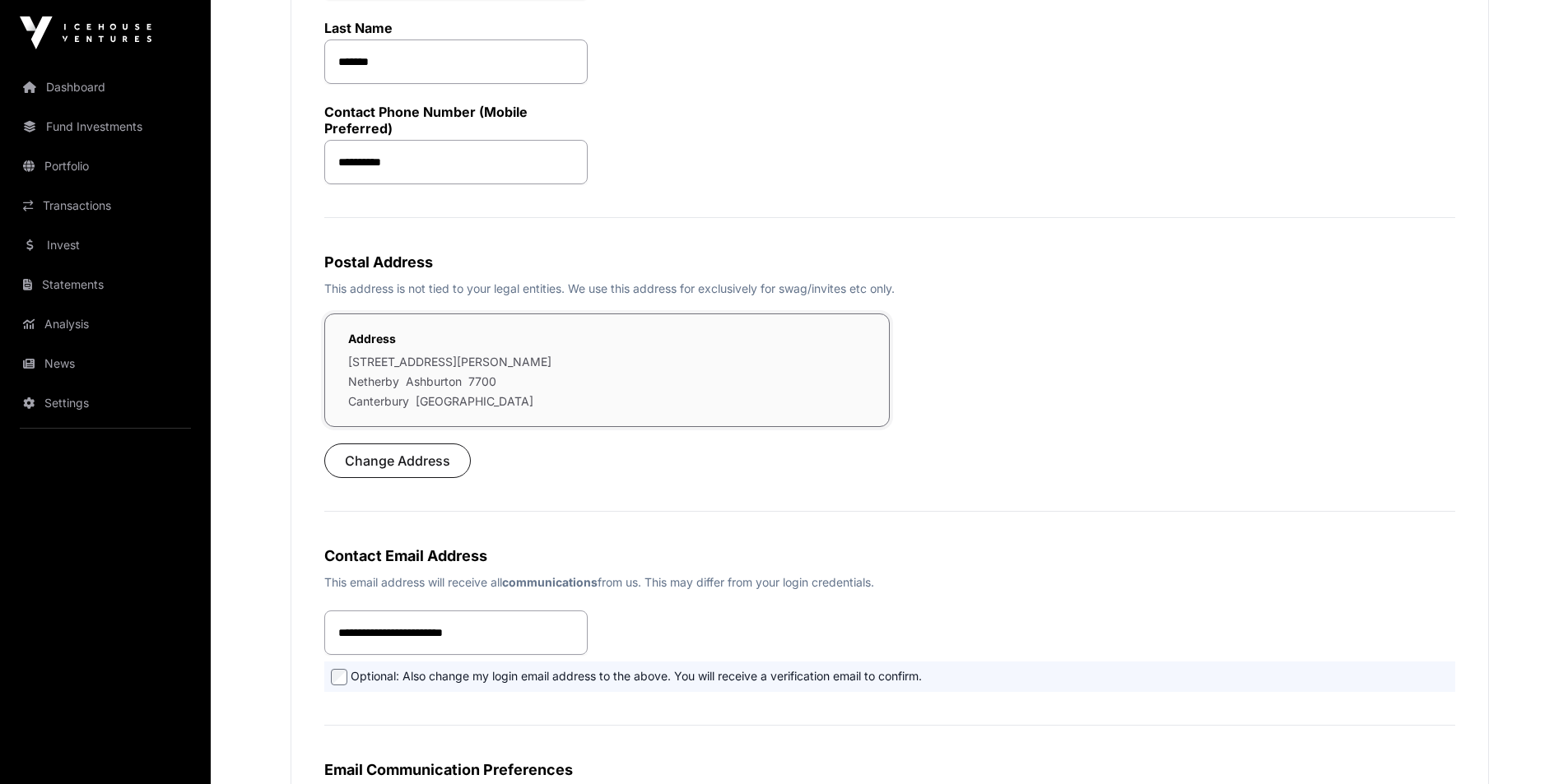
click at [517, 375] on div "Address 4C Ben Elder Place Netherby Ashburton 7700 Canterbury New Zealand" at bounding box center [607, 370] width 565 height 113
click at [430, 451] on span "Change Address" at bounding box center [397, 461] width 106 height 20
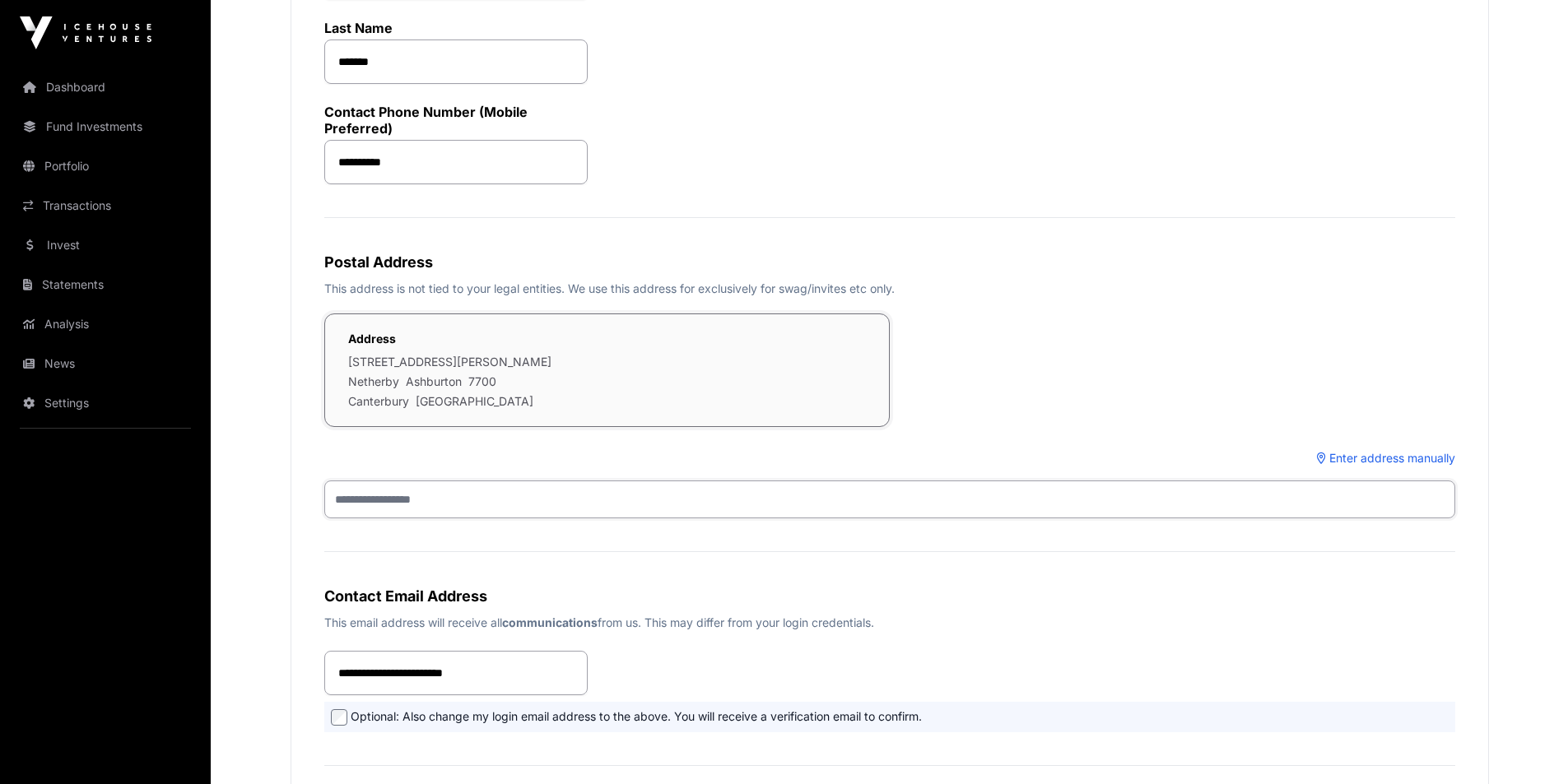
click at [525, 490] on input "text" at bounding box center [890, 499] width 1131 height 37
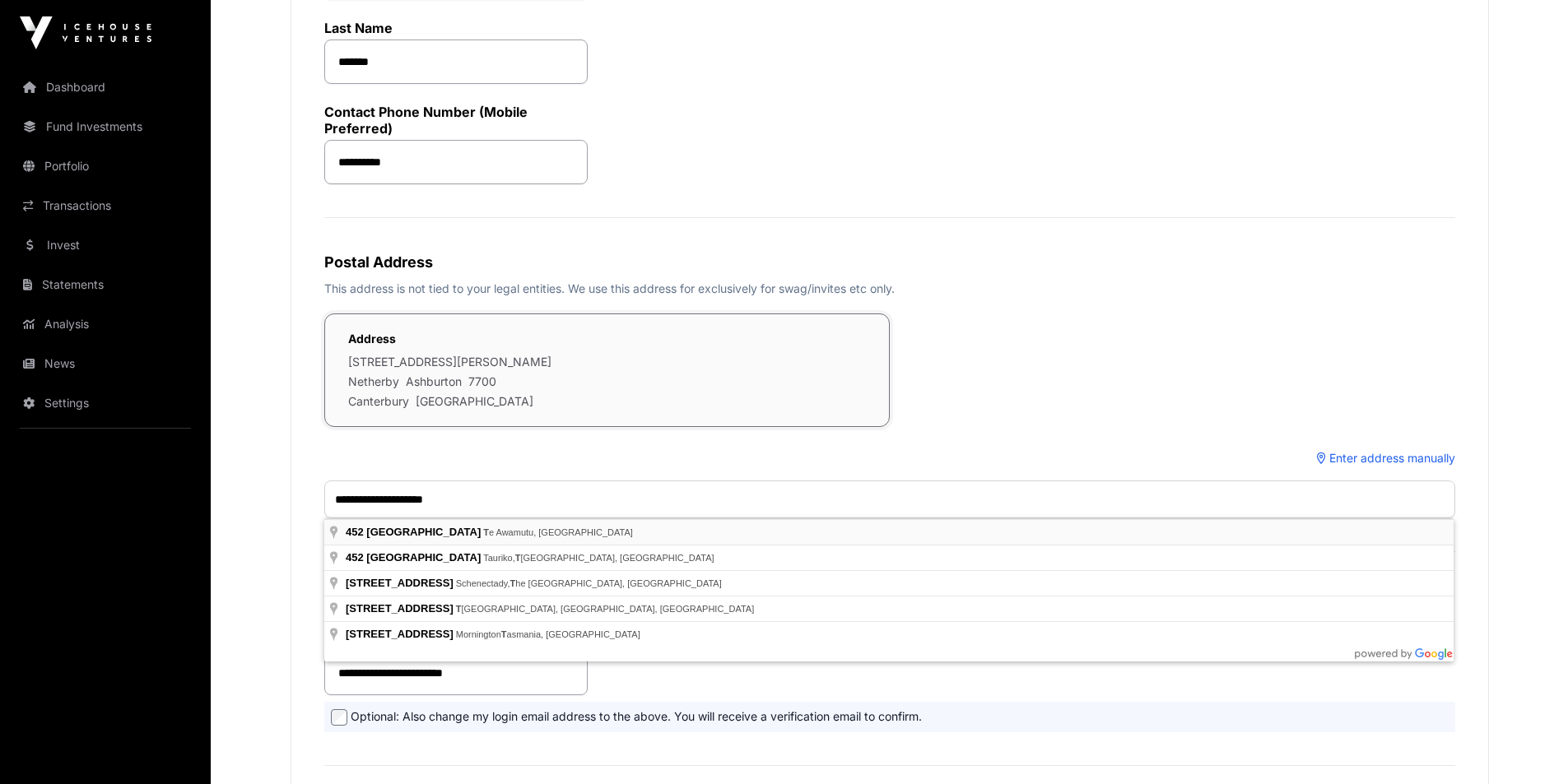
type input "**********"
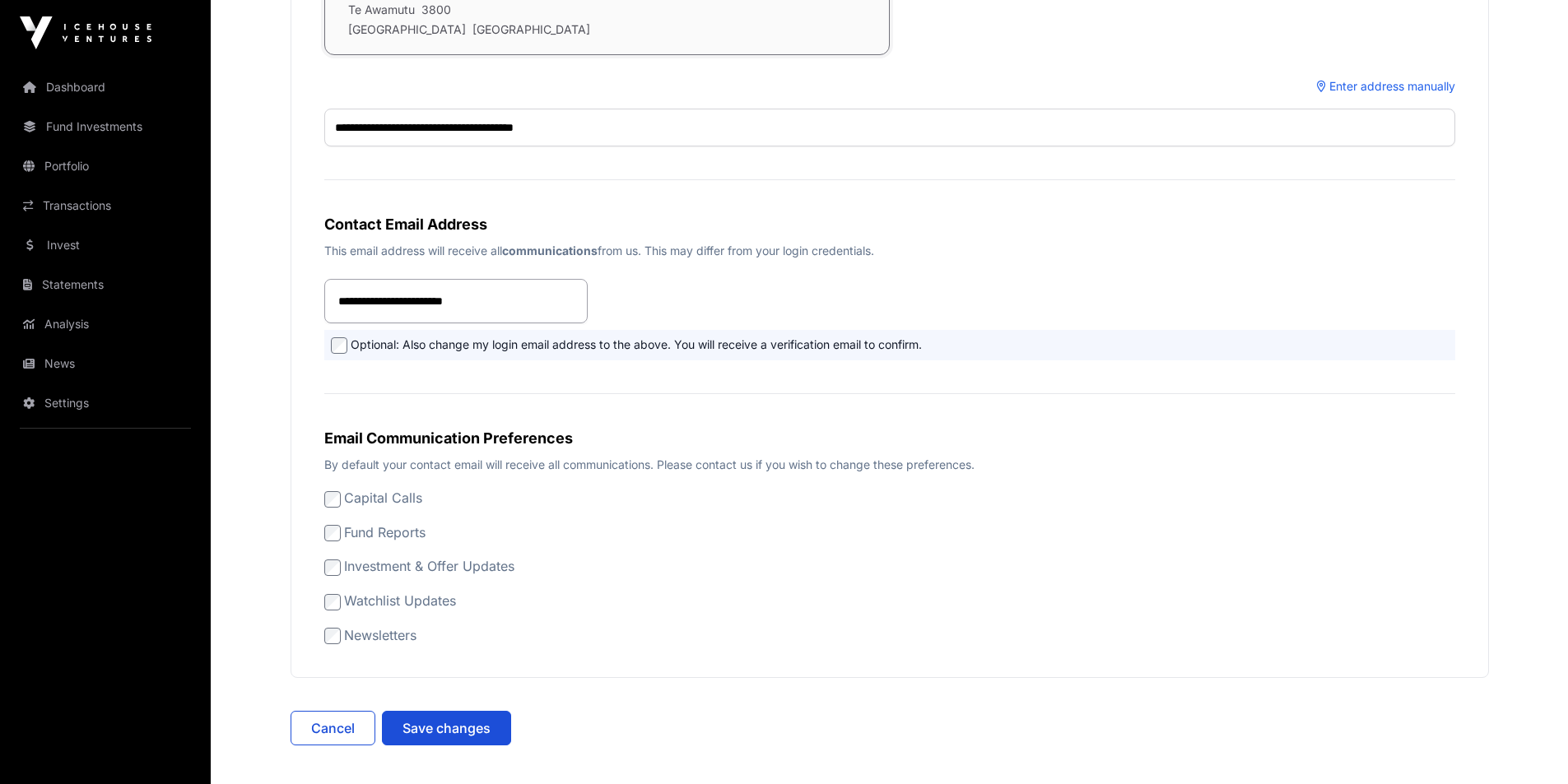
scroll to position [741, 0]
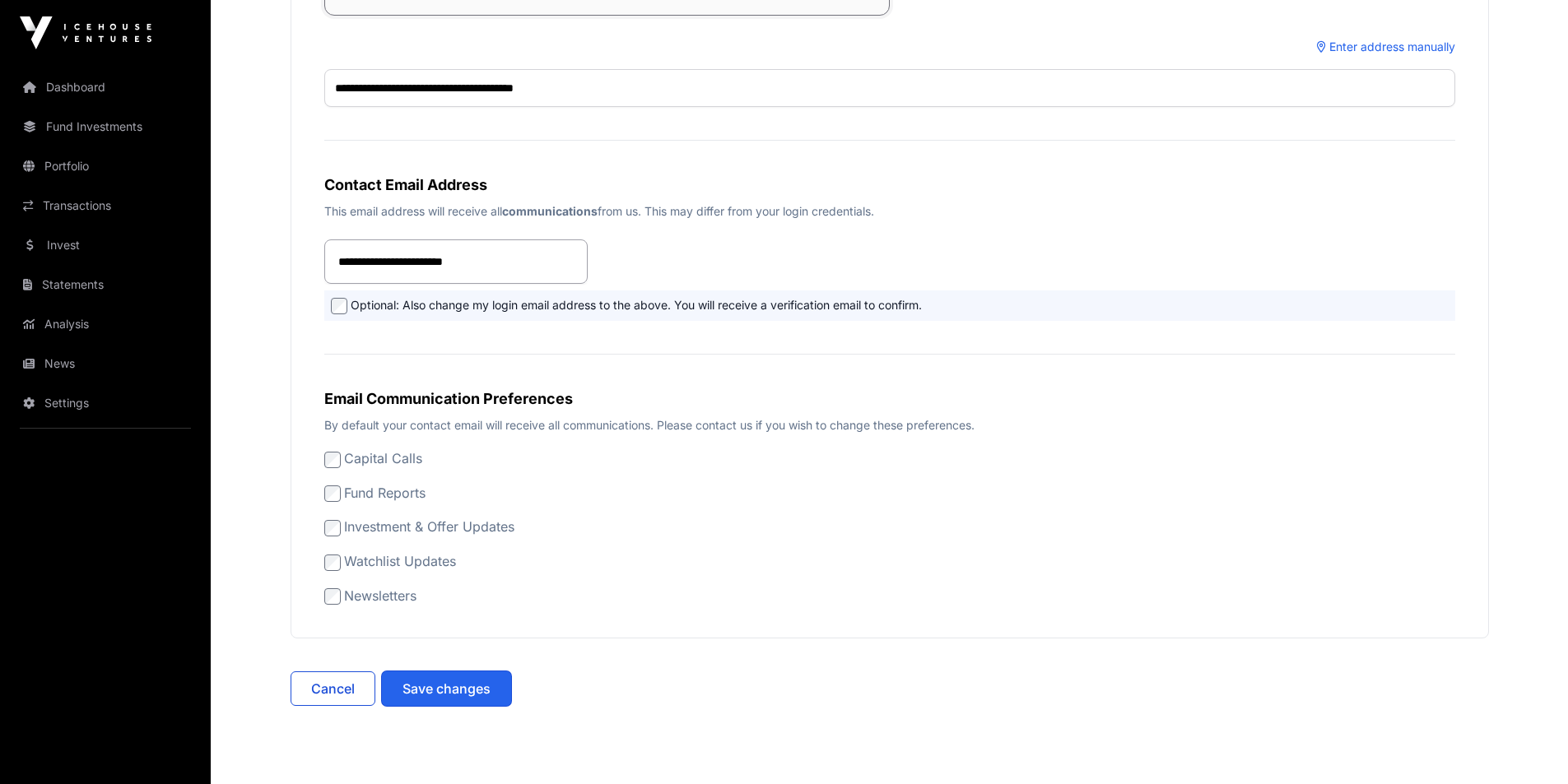
click at [465, 691] on span "Save changes" at bounding box center [446, 689] width 88 height 20
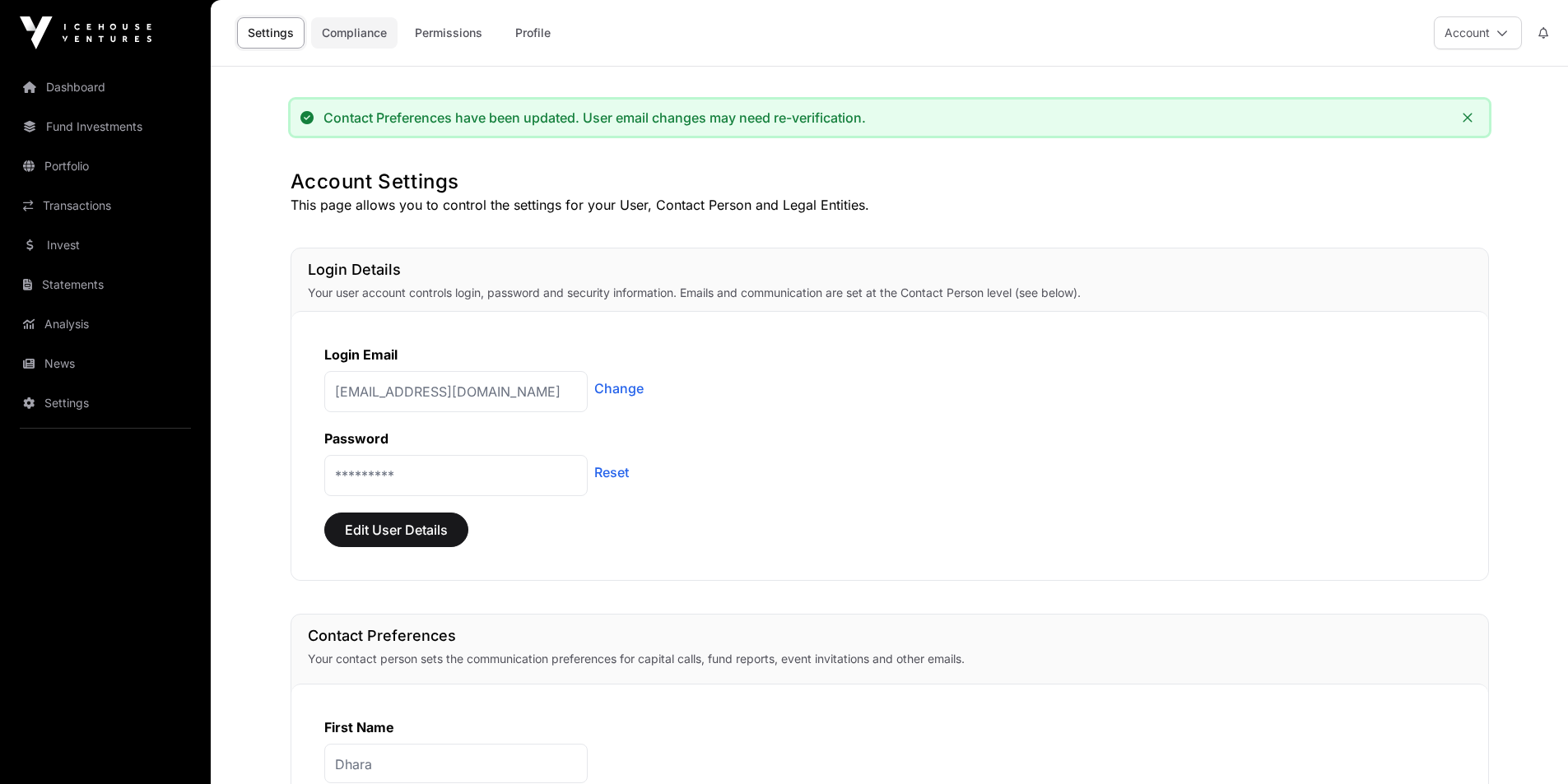
click at [379, 30] on link "Compliance" at bounding box center [355, 33] width 87 height 32
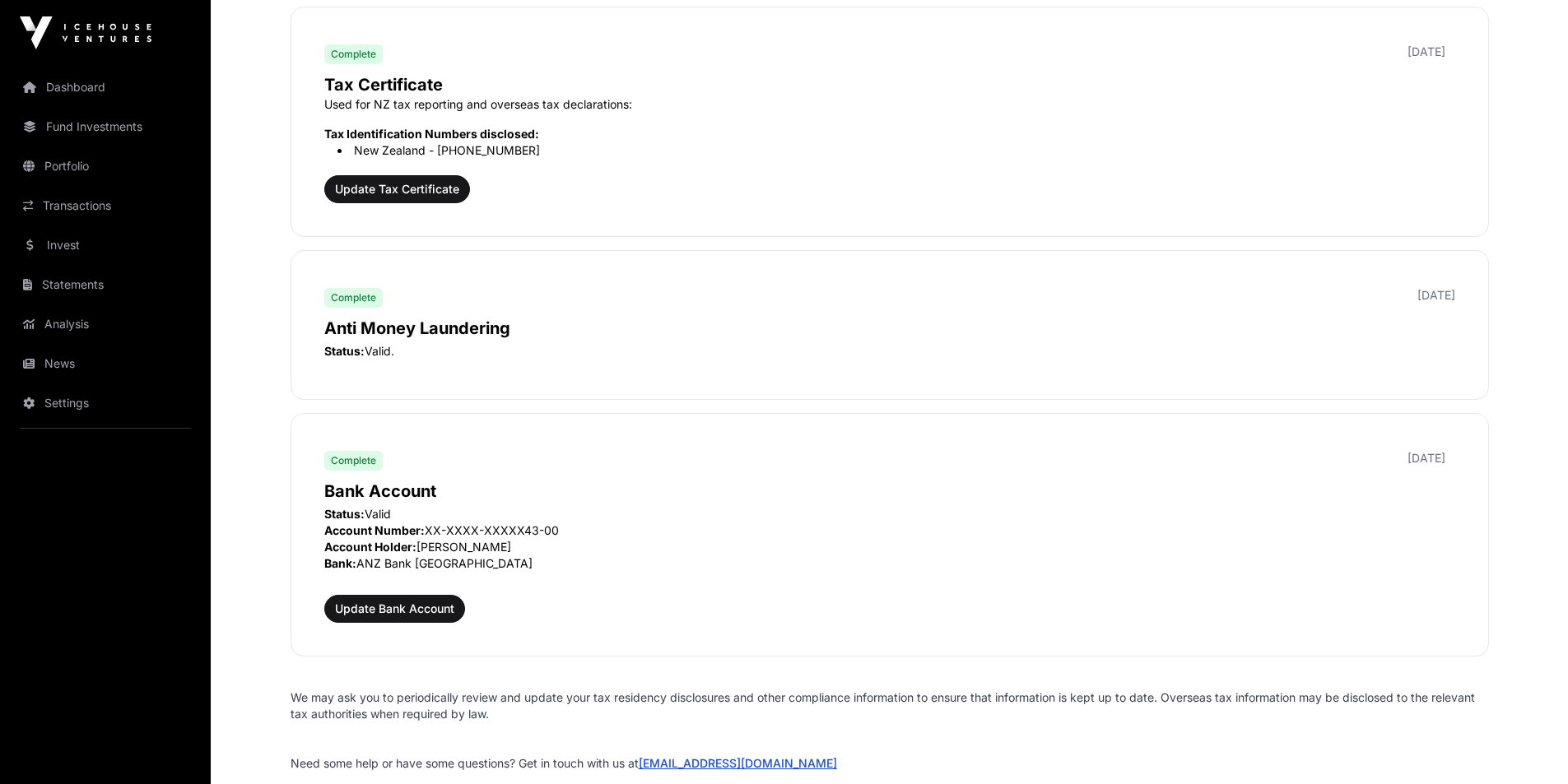
scroll to position [1810, 0]
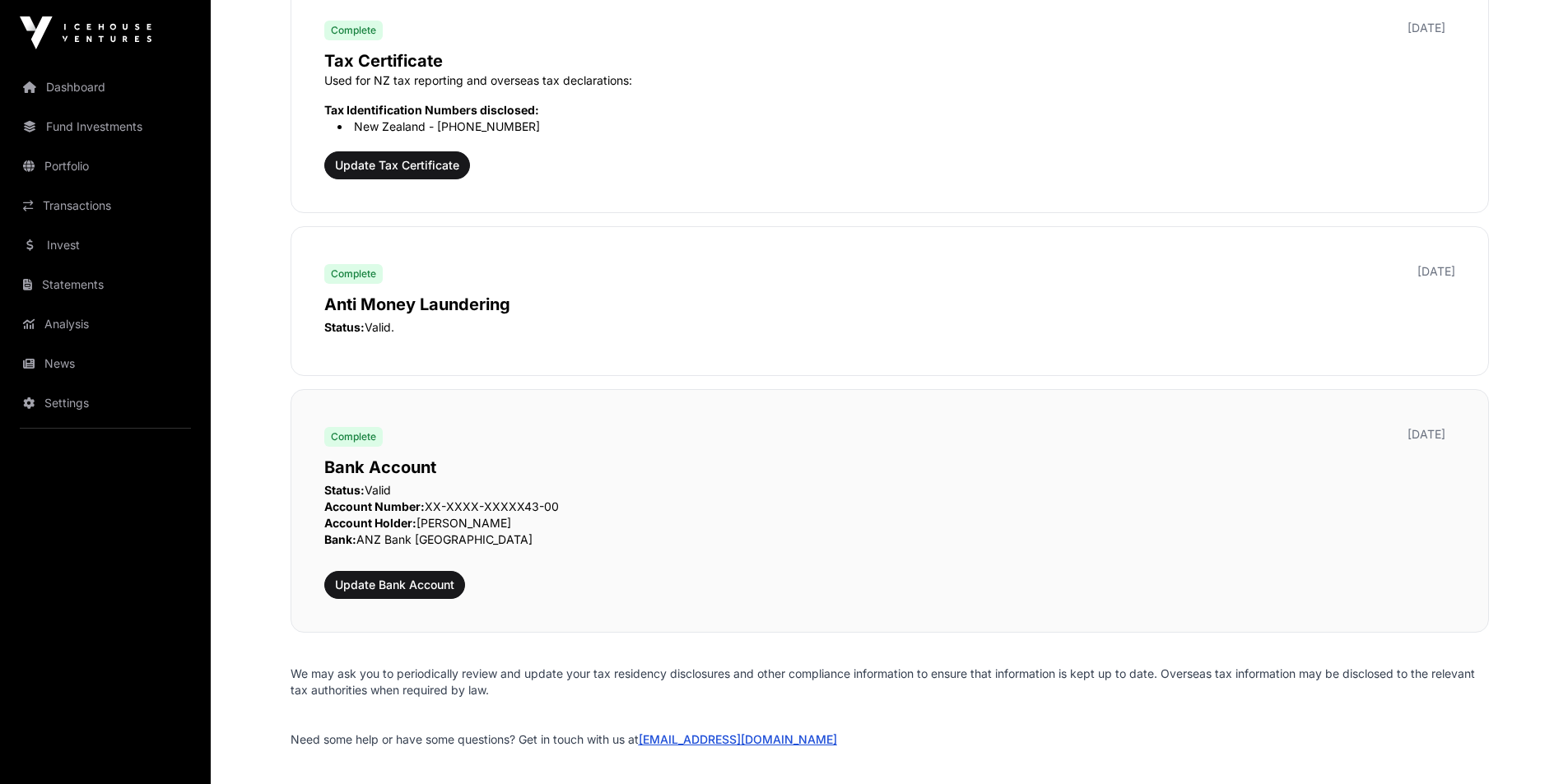
click at [411, 572] on div "Bank Account Status: Valid Account Number: XX-XXXX-XXXXX43-00 Account Holder: D…" at bounding box center [890, 524] width 1131 height 150
click at [423, 578] on span "Update Bank Account" at bounding box center [394, 585] width 119 height 17
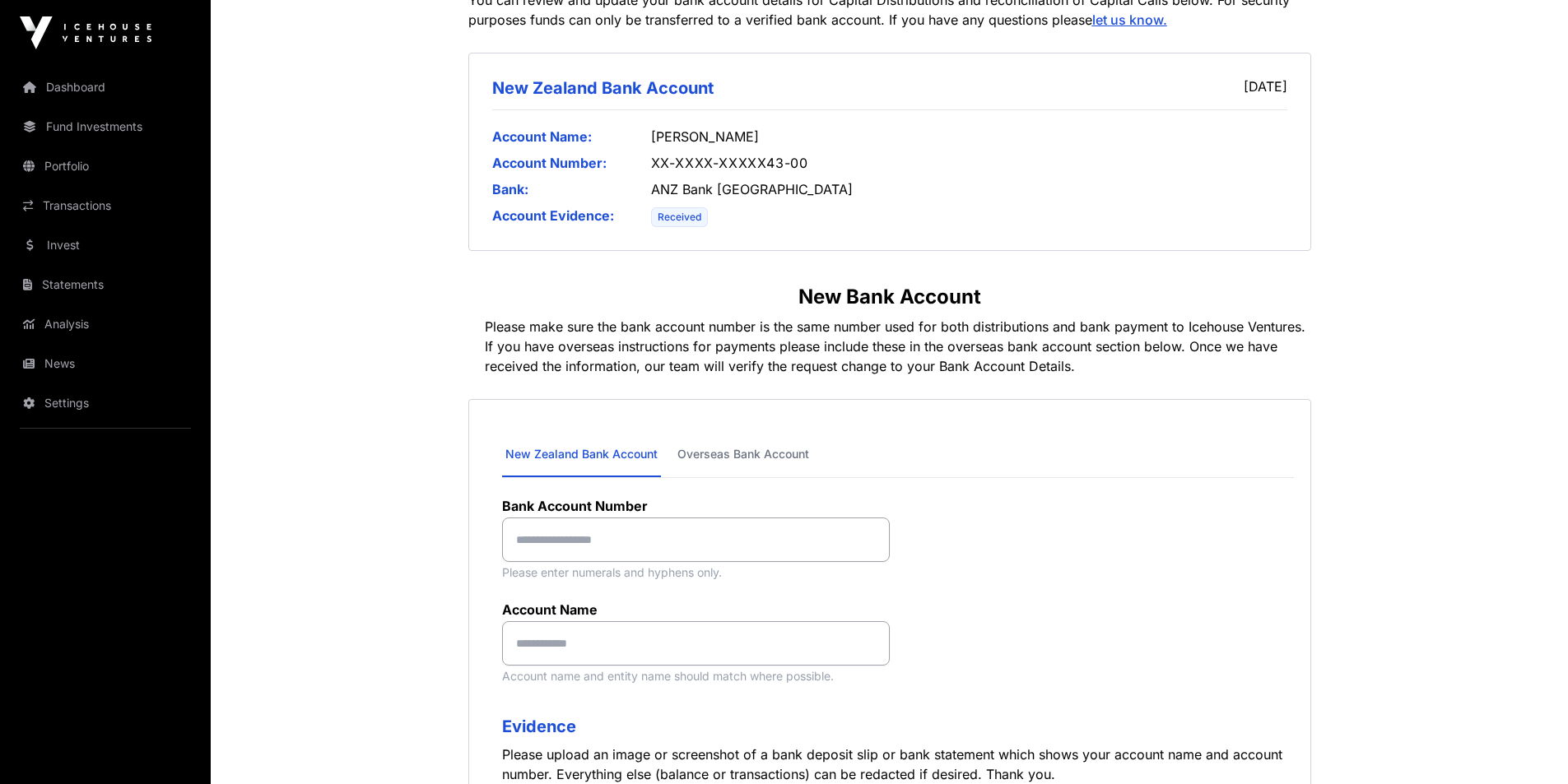
scroll to position [247, 0]
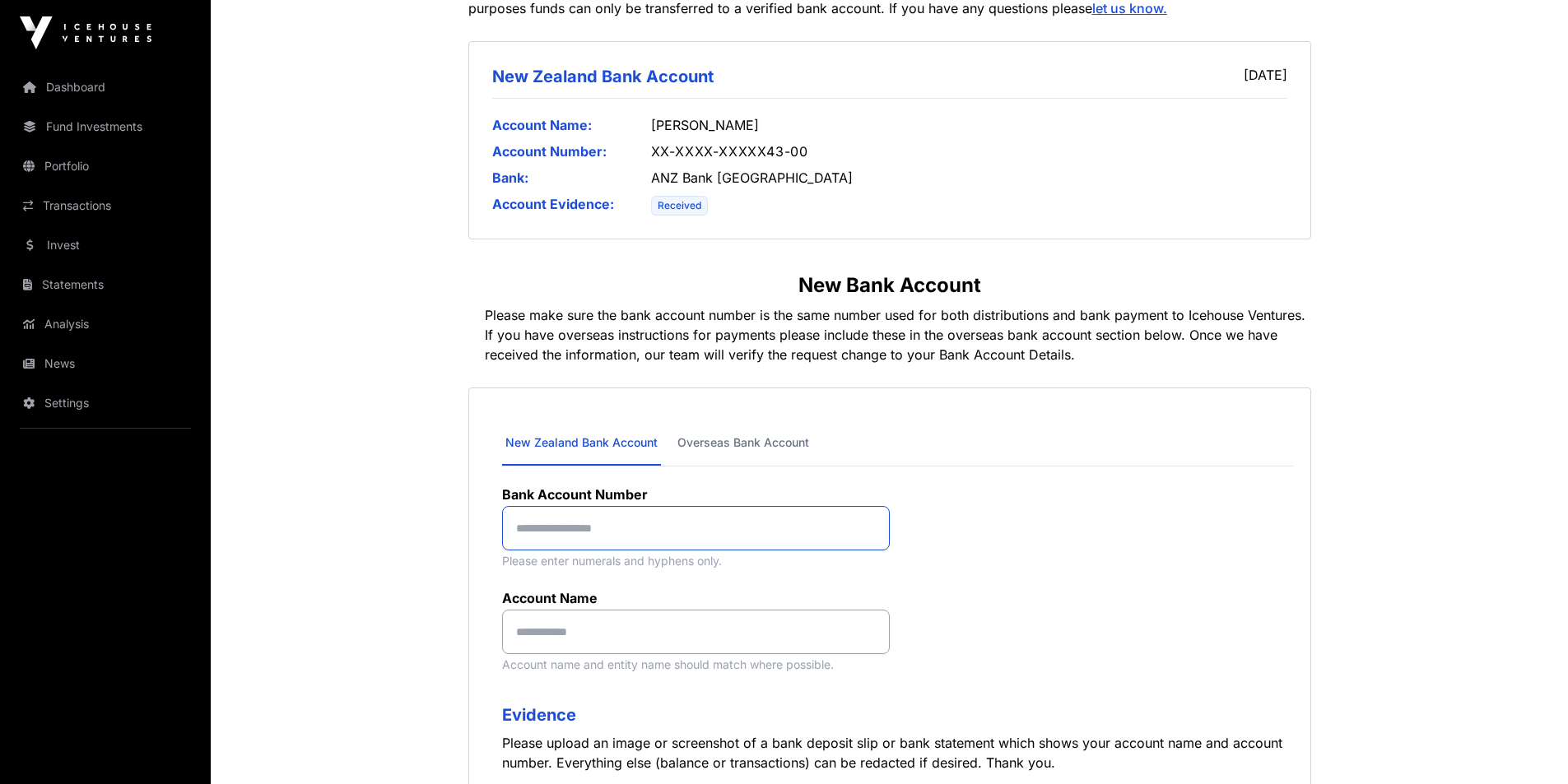
click at [695, 541] on input at bounding box center [696, 528] width 388 height 44
type input "**********"
click at [633, 639] on input at bounding box center [696, 632] width 388 height 44
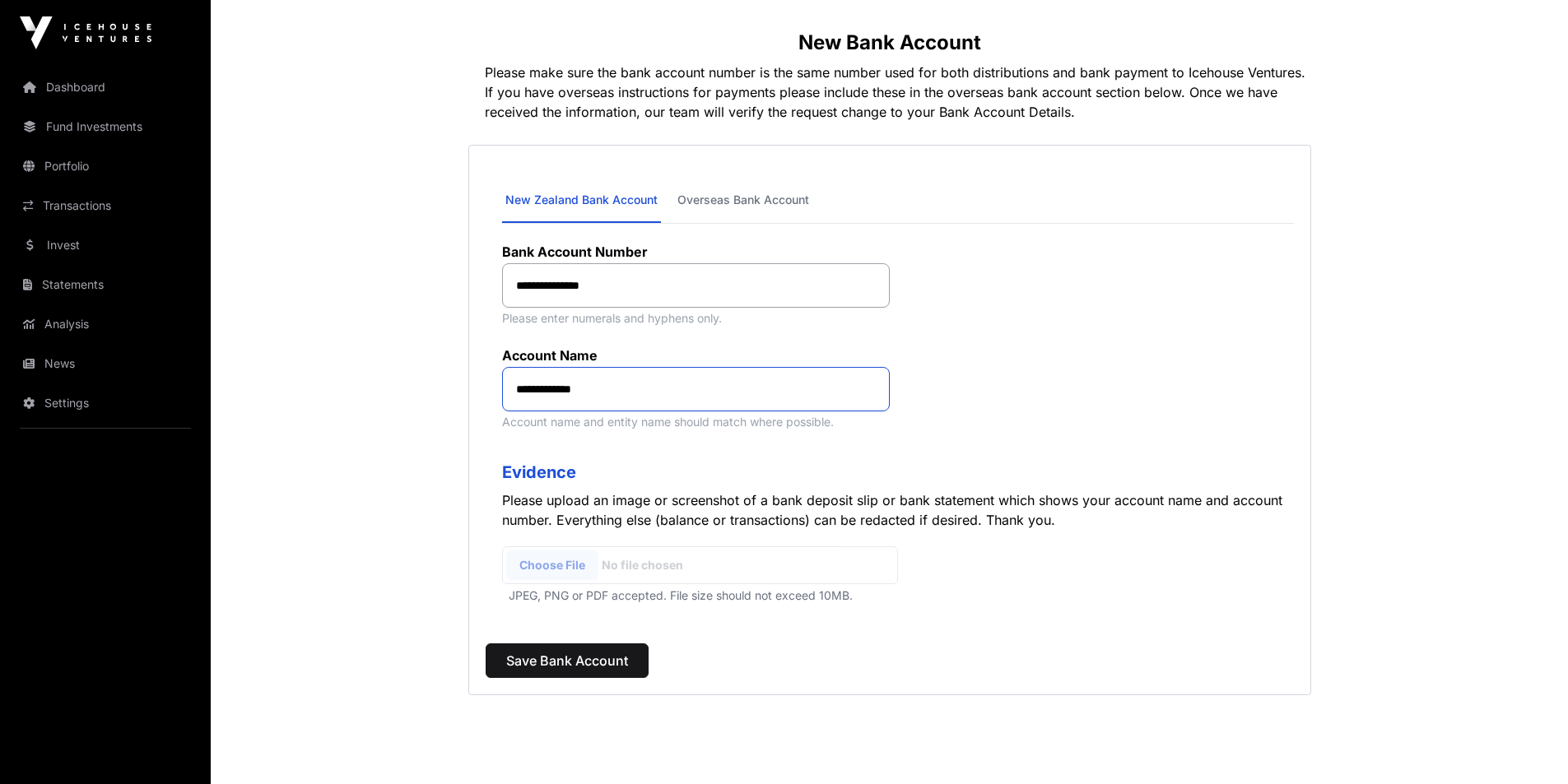
scroll to position [494, 0]
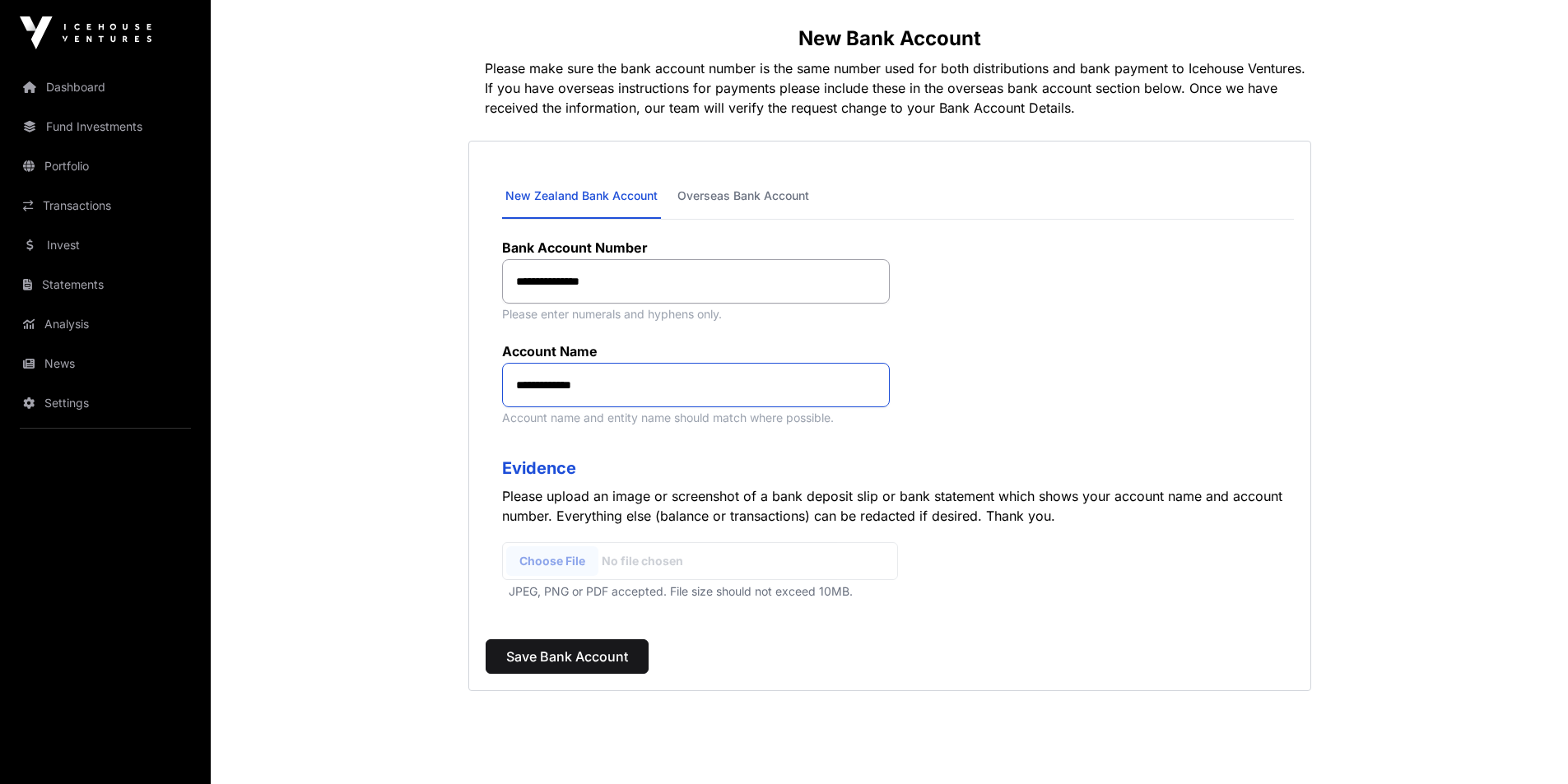
type input "**********"
click at [549, 563] on input "file" at bounding box center [700, 561] width 396 height 37
type input "**********"
click at [570, 657] on span "Save Bank Account" at bounding box center [567, 657] width 122 height 20
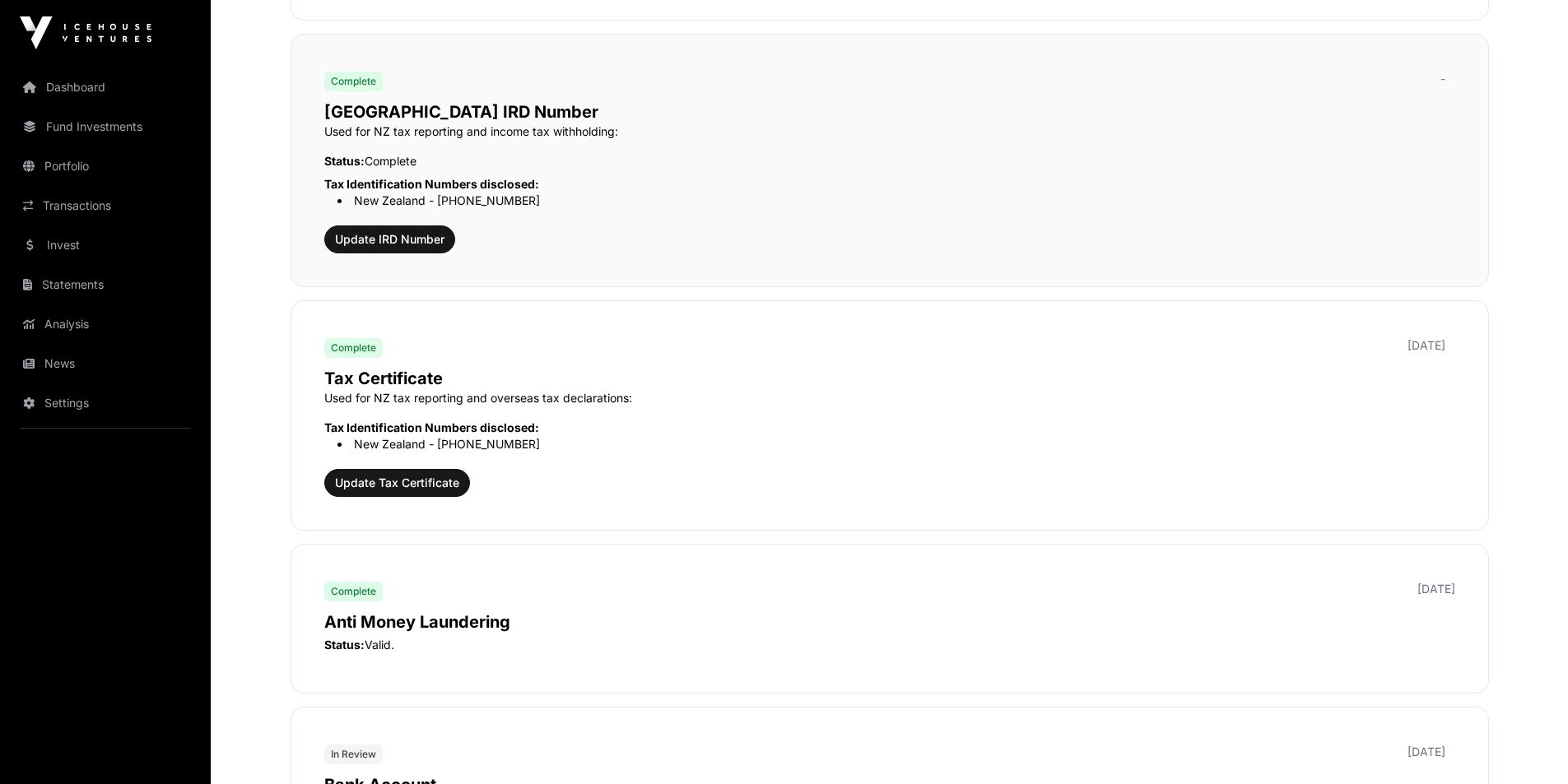
scroll to position [1563, 0]
